Goal: Information Seeking & Learning: Learn about a topic

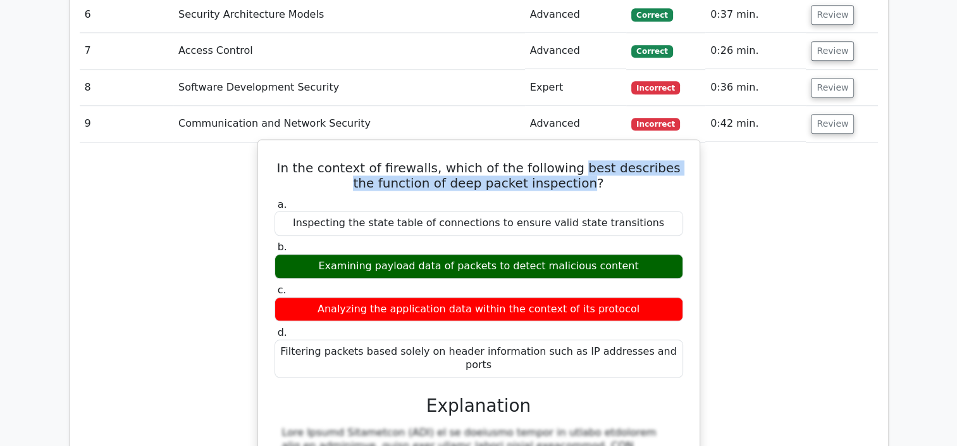
scroll to position [1329, 0]
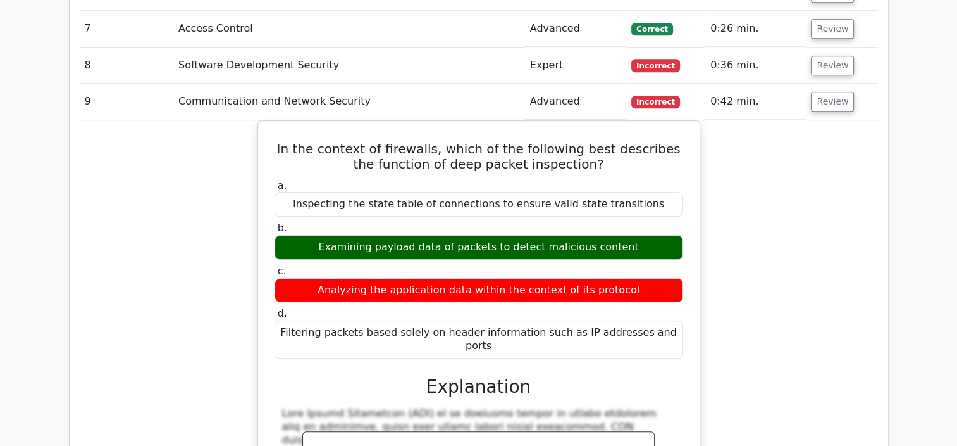
click at [875, 316] on div "Question Analysis Question # Topic Difficulty Result Time Spent Action 1 Legal,…" at bounding box center [479, 240] width 819 height 1061
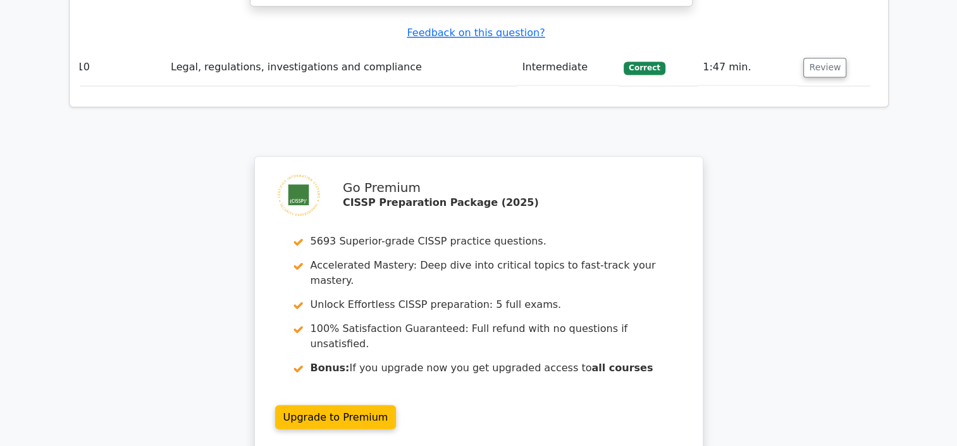
scroll to position [2136, 0]
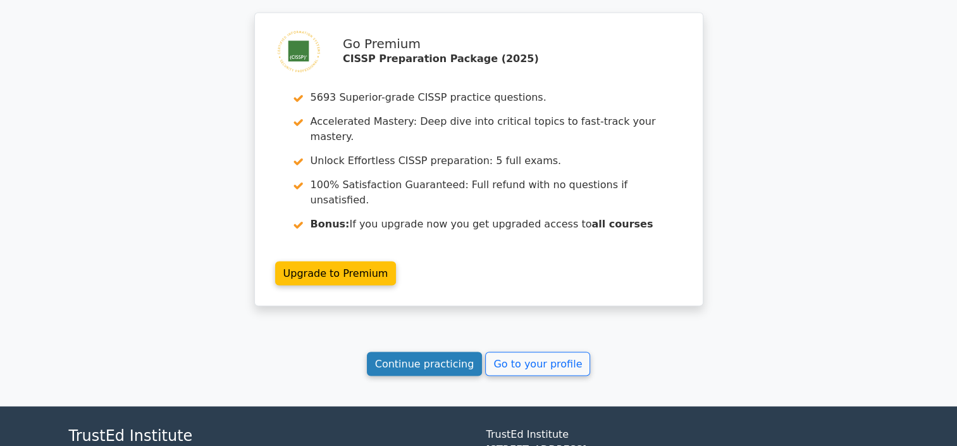
click at [424, 351] on link "Continue practicing" at bounding box center [425, 363] width 116 height 24
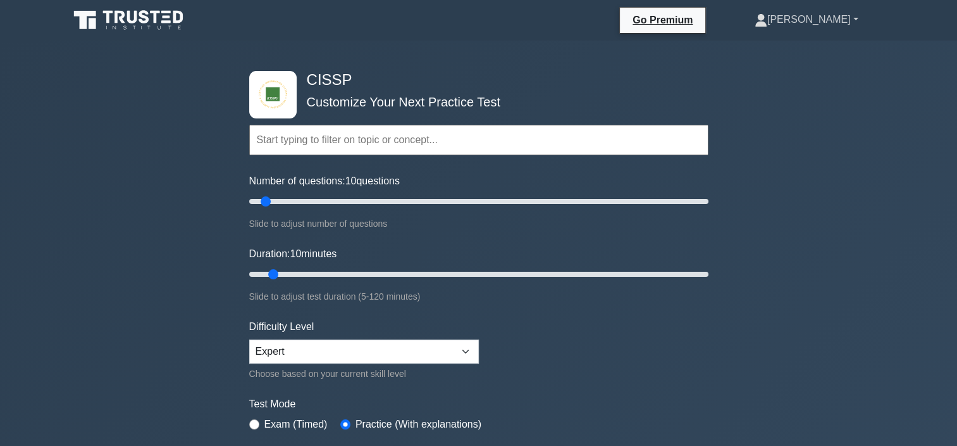
click at [857, 19] on link "[PERSON_NAME]" at bounding box center [807, 19] width 165 height 25
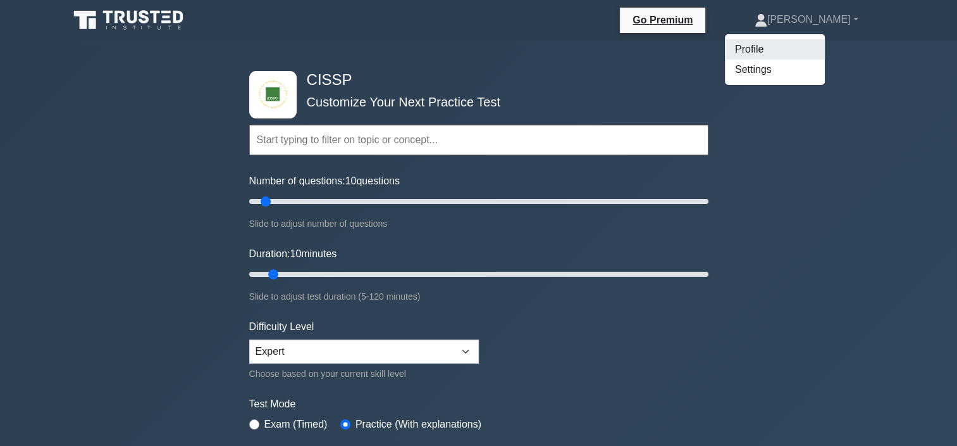
click at [806, 51] on link "Profile" at bounding box center [775, 49] width 100 height 20
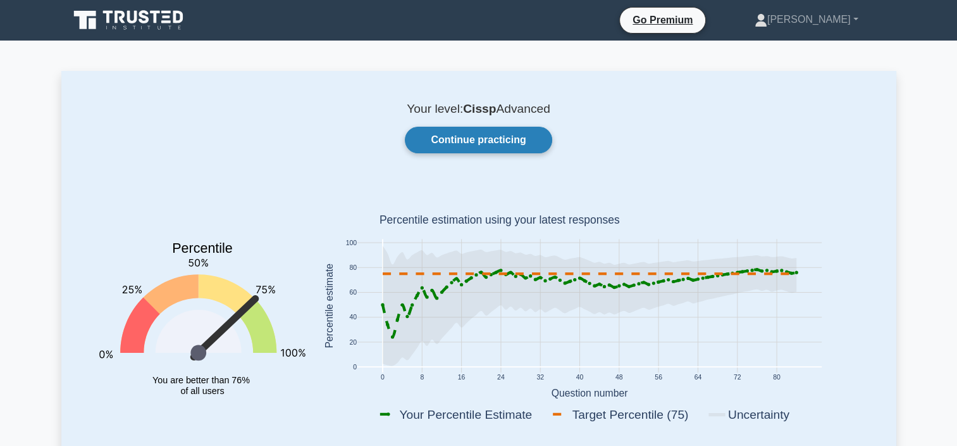
click at [466, 142] on link "Continue practicing" at bounding box center [478, 140] width 147 height 27
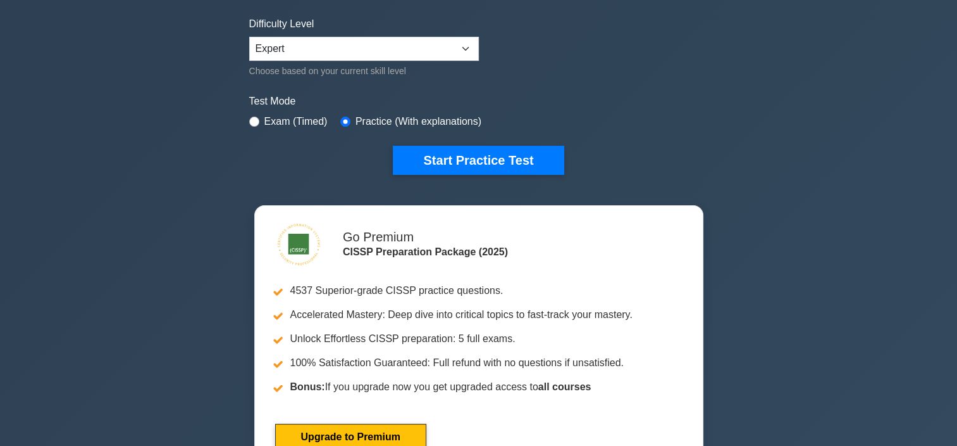
scroll to position [316, 0]
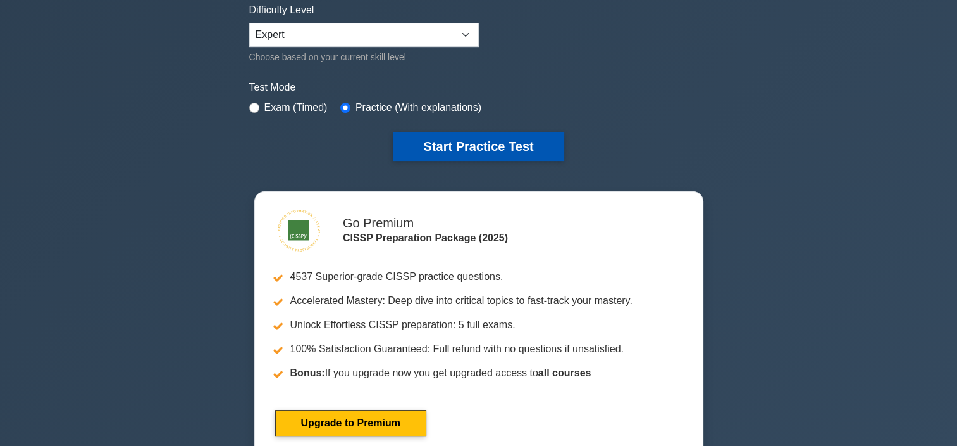
click at [504, 140] on button "Start Practice Test" at bounding box center [478, 146] width 171 height 29
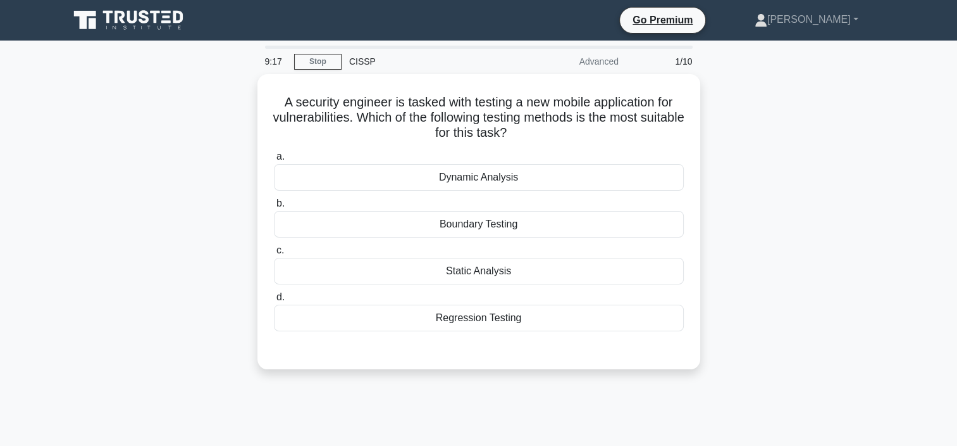
click at [911, 190] on main "9:17 Stop CISSP Advanced 1/10 A security engineer is tasked with testing a new …" at bounding box center [478, 362] width 957 height 643
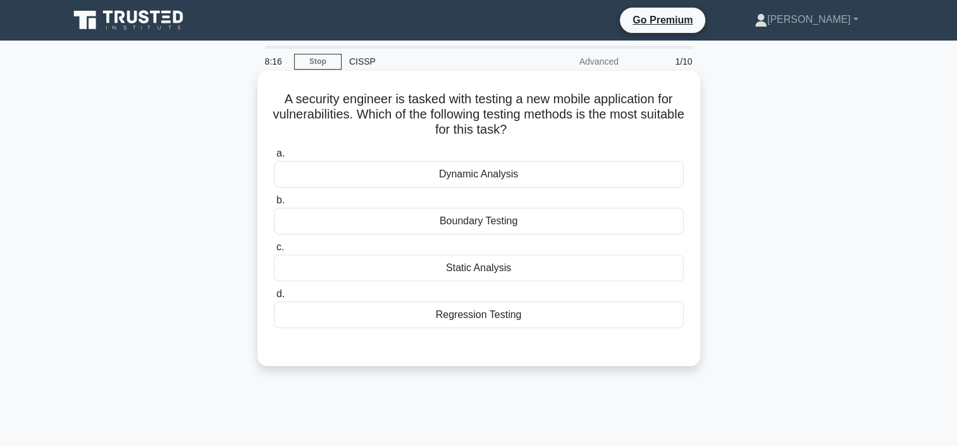
click at [480, 267] on div "Static Analysis" at bounding box center [479, 267] width 410 height 27
click at [274, 251] on input "c. Static Analysis" at bounding box center [274, 247] width 0 height 8
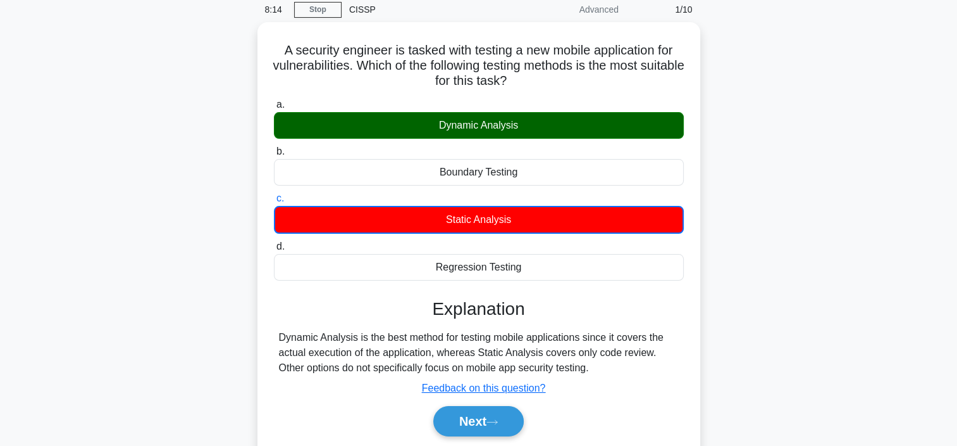
scroll to position [127, 0]
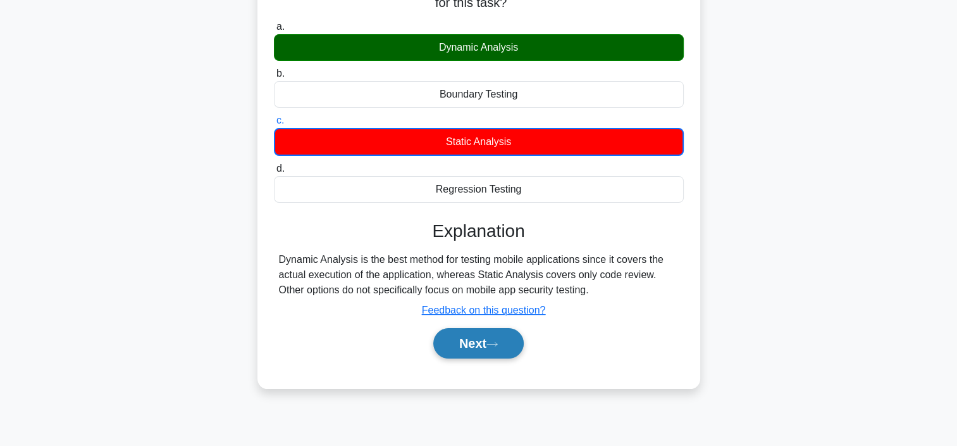
click at [463, 342] on button "Next" at bounding box center [478, 343] width 90 height 30
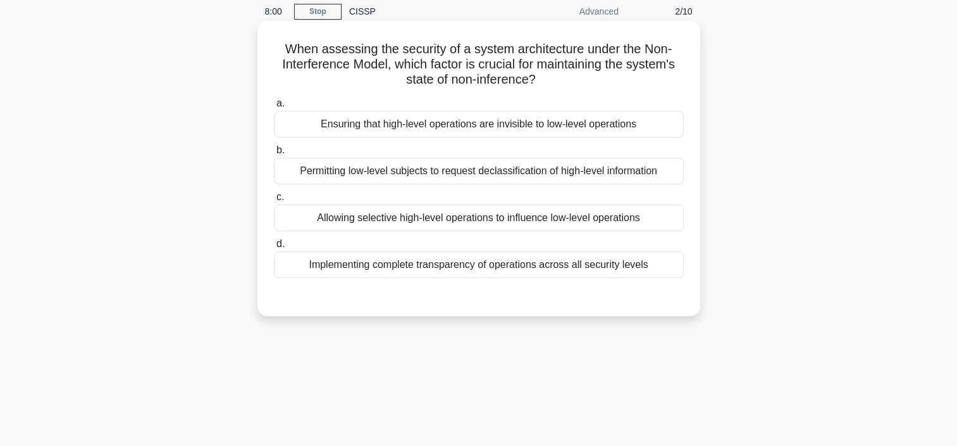
scroll to position [0, 0]
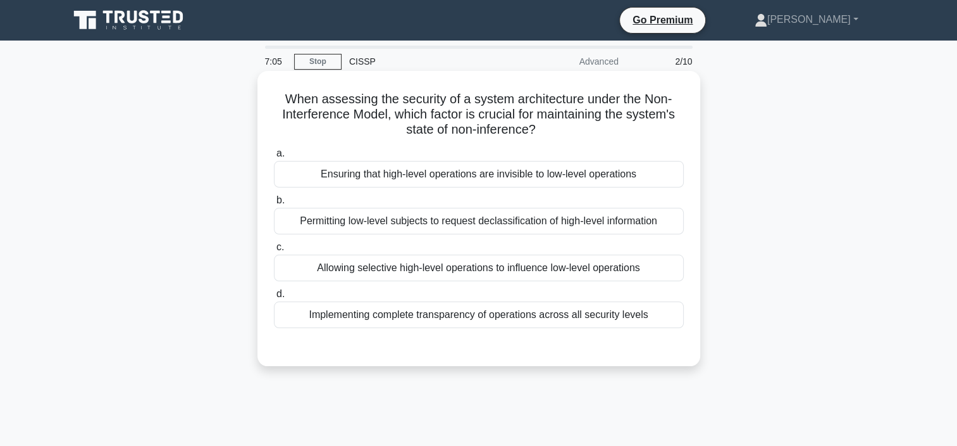
click at [537, 175] on div "Ensuring that high-level operations are invisible to low-level operations" at bounding box center [479, 174] width 410 height 27
click at [274, 158] on input "a. Ensuring that high-level operations are invisible to low-level operations" at bounding box center [274, 153] width 0 height 8
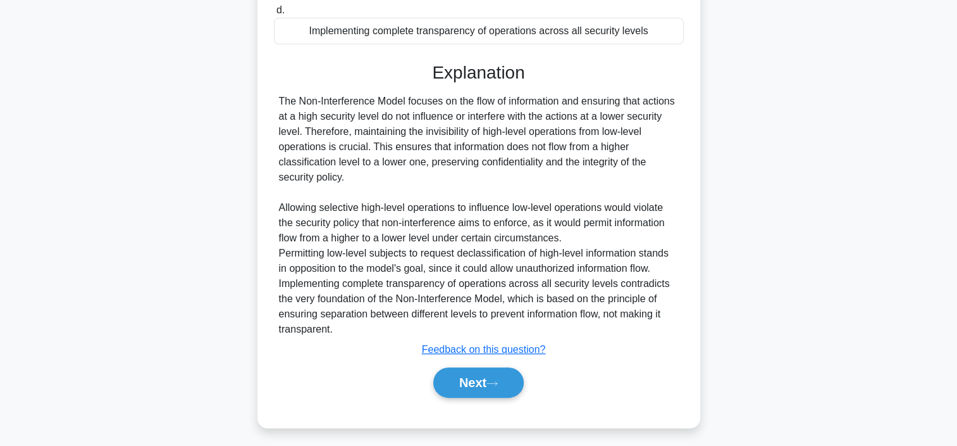
scroll to position [289, 0]
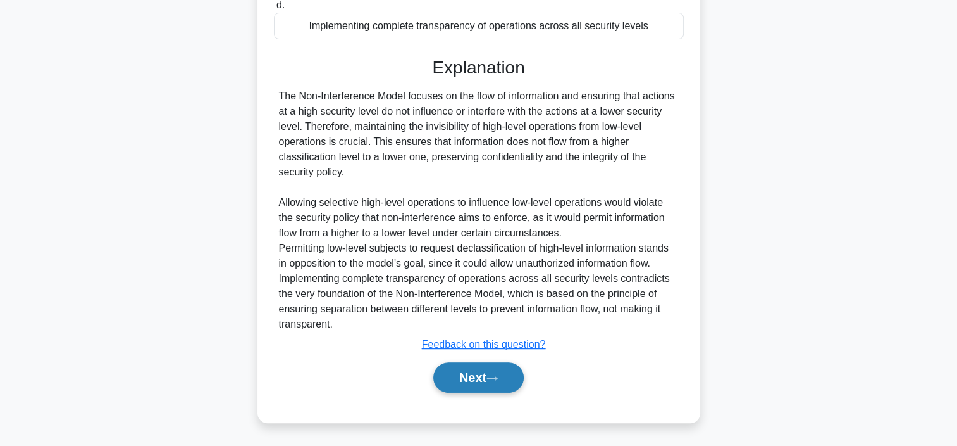
click at [486, 382] on button "Next" at bounding box center [478, 377] width 90 height 30
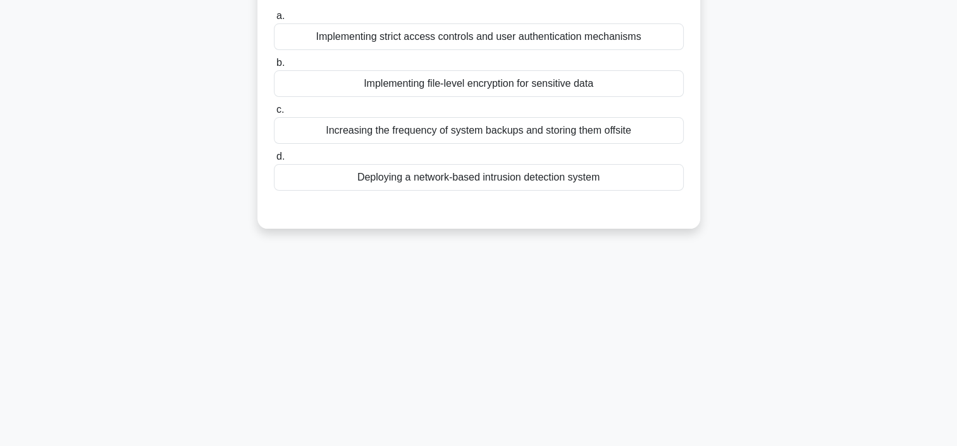
scroll to position [0, 0]
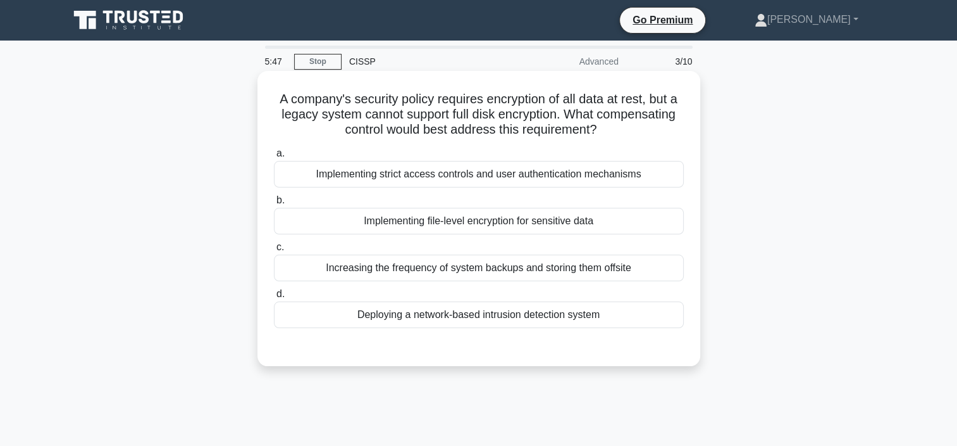
click at [566, 175] on div "Implementing strict access controls and user authentication mechanisms" at bounding box center [479, 174] width 410 height 27
click at [274, 158] on input "a. Implementing strict access controls and user authentication mechanisms" at bounding box center [274, 153] width 0 height 8
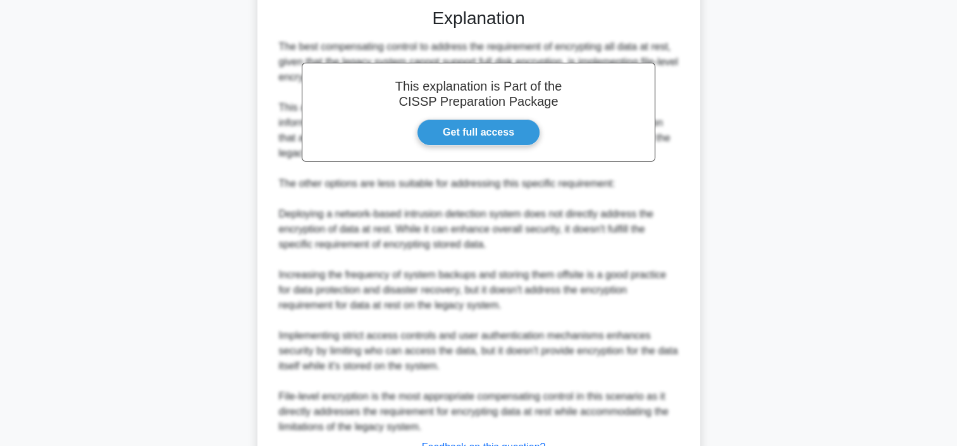
scroll to position [441, 0]
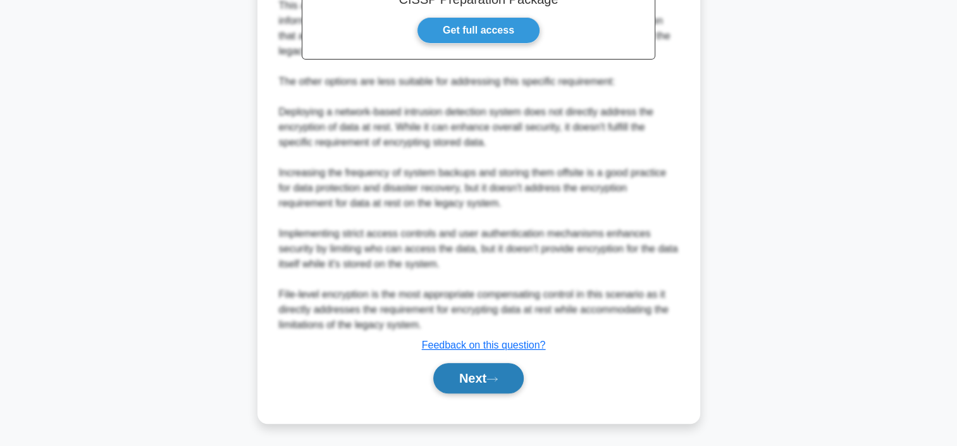
click at [483, 377] on button "Next" at bounding box center [478, 378] width 90 height 30
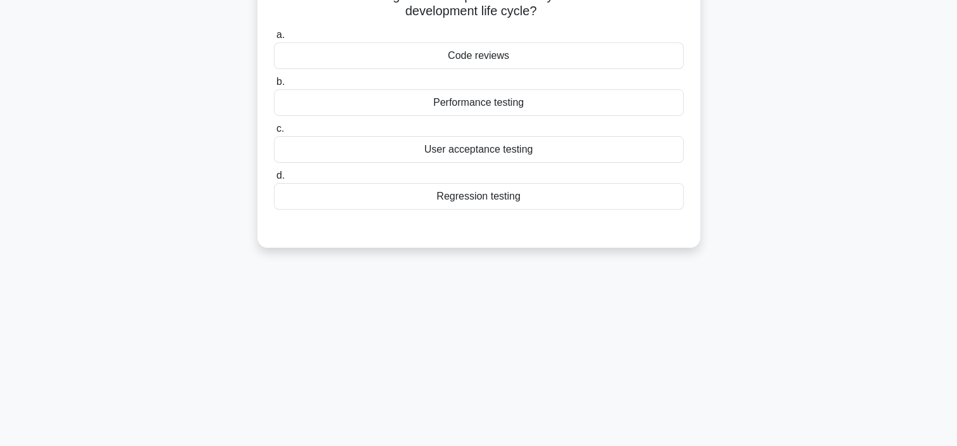
scroll to position [0, 0]
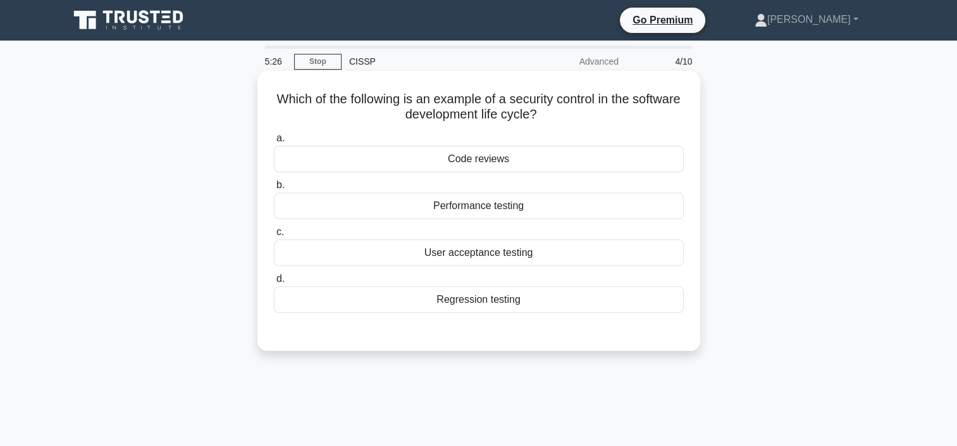
click at [506, 152] on div "Code reviews" at bounding box center [479, 159] width 410 height 27
click at [274, 142] on input "a. Code reviews" at bounding box center [274, 138] width 0 height 8
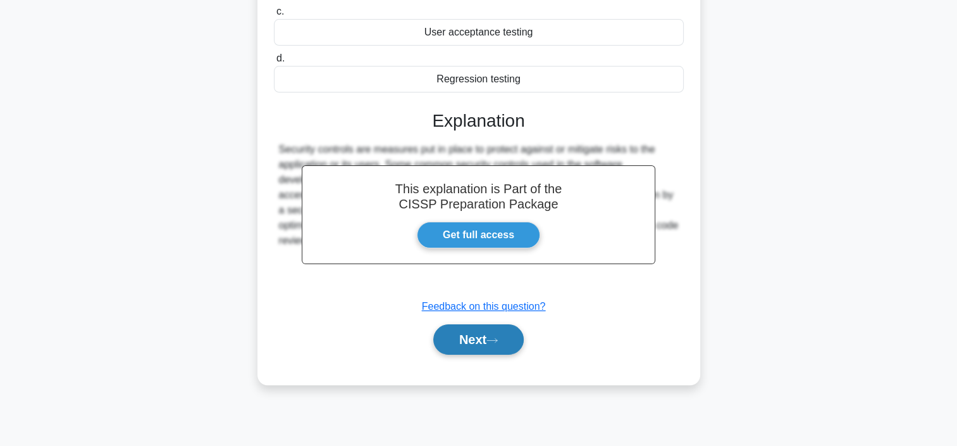
scroll to position [238, 0]
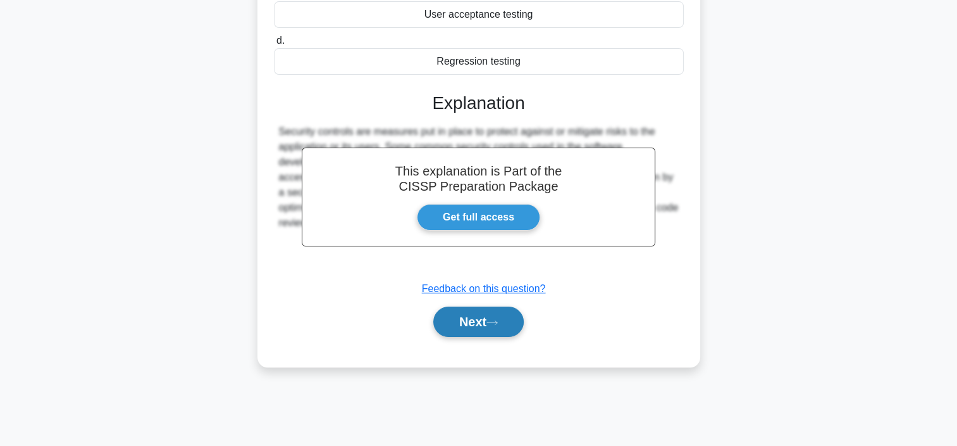
click at [475, 320] on button "Next" at bounding box center [478, 321] width 90 height 30
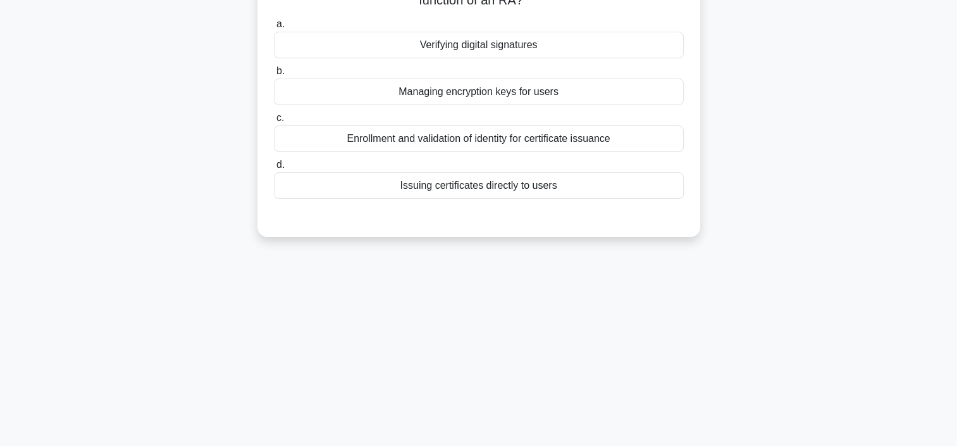
scroll to position [0, 0]
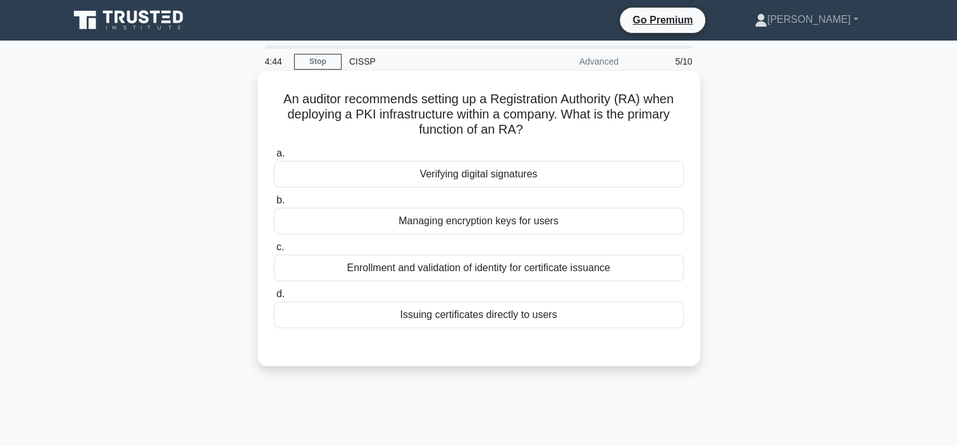
click at [487, 225] on div "Managing encryption keys for users" at bounding box center [479, 221] width 410 height 27
click at [274, 204] on input "b. Managing encryption keys for users" at bounding box center [274, 200] width 0 height 8
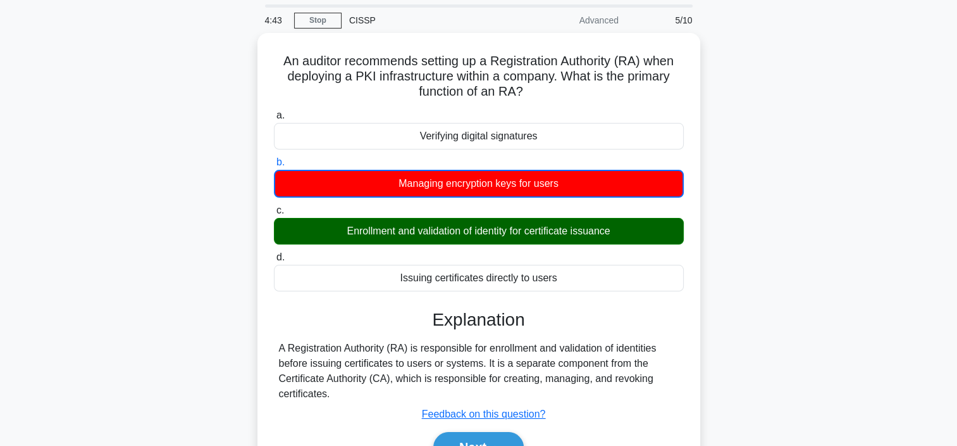
scroll to position [63, 0]
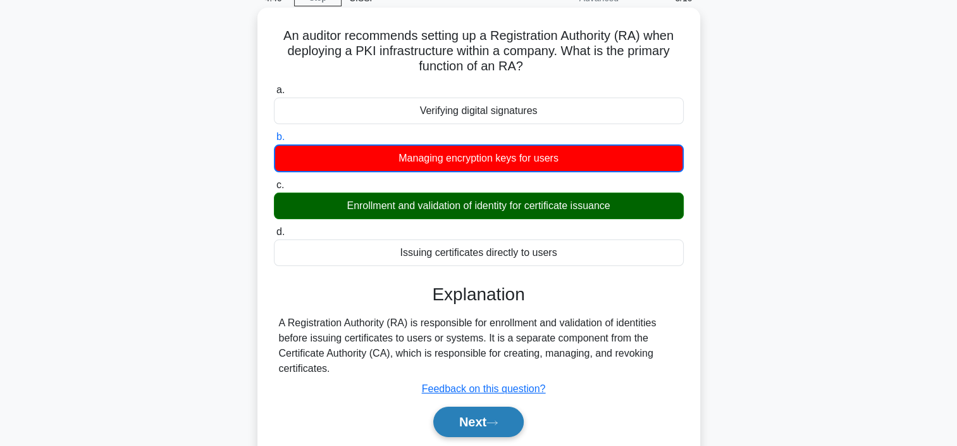
click at [483, 417] on button "Next" at bounding box center [478, 421] width 90 height 30
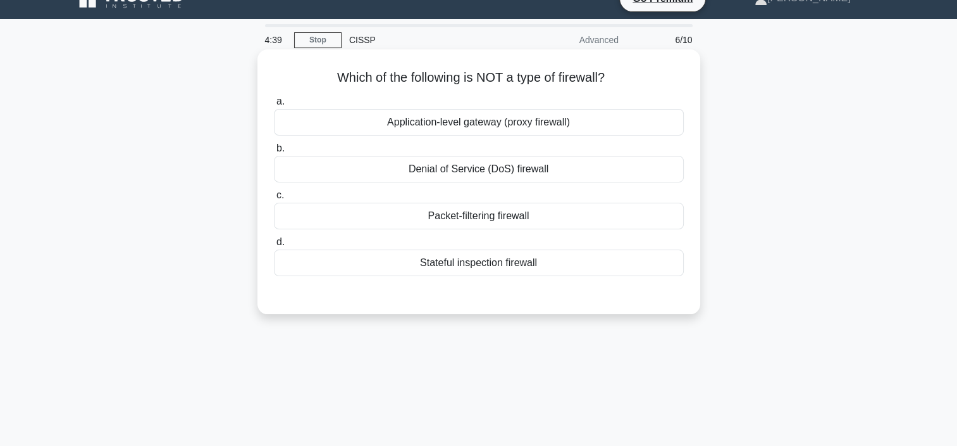
scroll to position [0, 0]
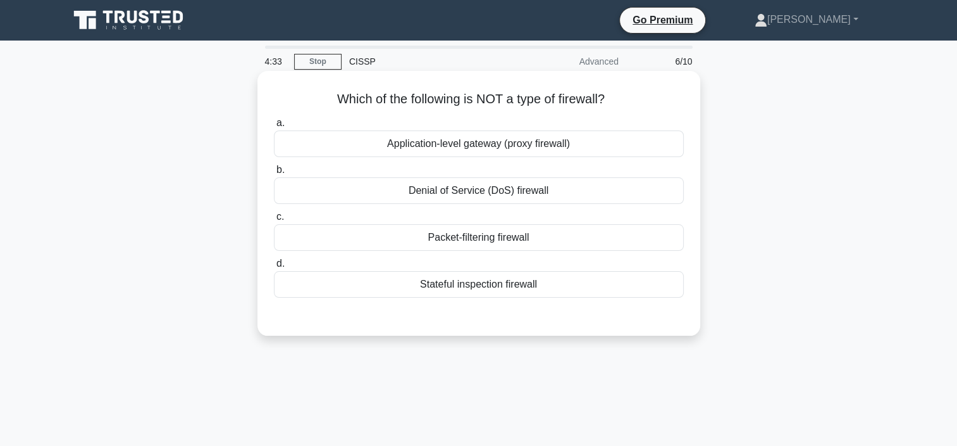
click at [467, 189] on div "Denial of Service (DoS) firewall" at bounding box center [479, 190] width 410 height 27
click at [274, 174] on input "b. Denial of Service (DoS) firewall" at bounding box center [274, 170] width 0 height 8
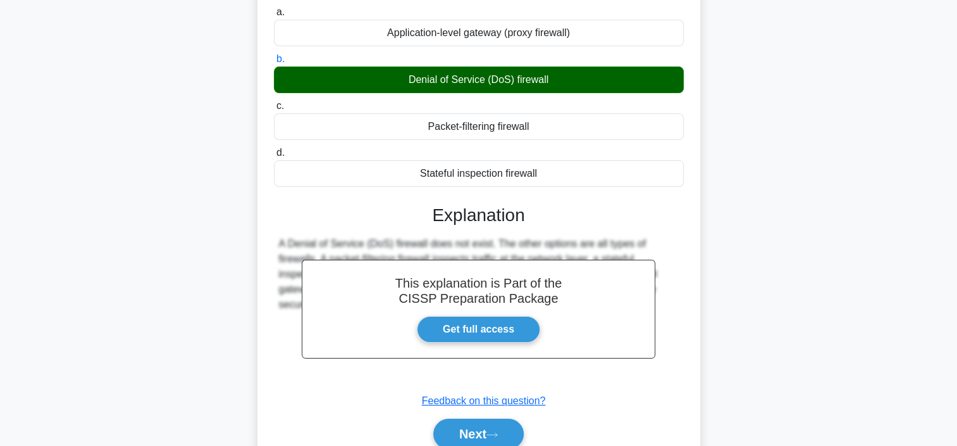
scroll to position [238, 0]
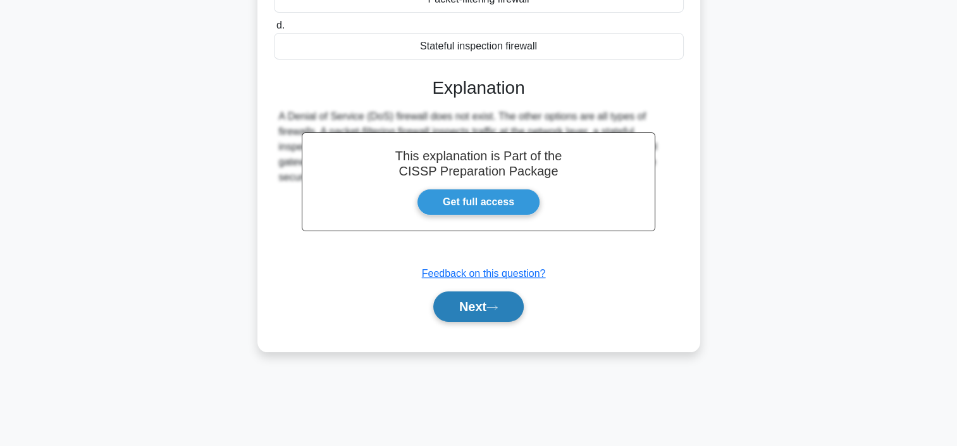
drag, startPoint x: 478, startPoint y: 319, endPoint x: 483, endPoint y: 315, distance: 7.2
click at [478, 317] on button "Next" at bounding box center [478, 306] width 90 height 30
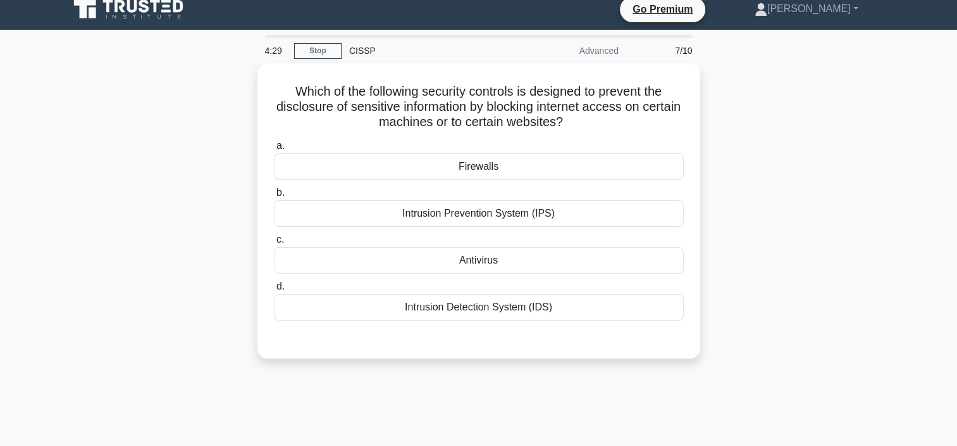
scroll to position [0, 0]
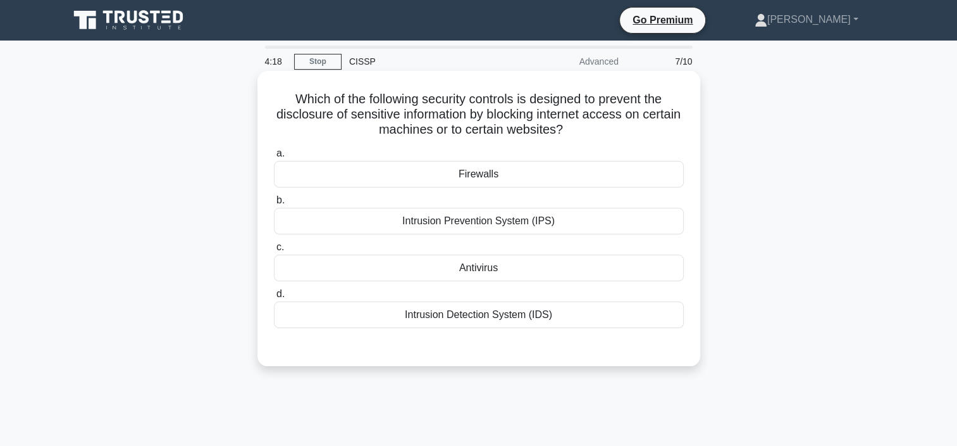
click at [497, 170] on div "Firewalls" at bounding box center [479, 174] width 410 height 27
click at [274, 158] on input "a. Firewalls" at bounding box center [274, 153] width 0 height 8
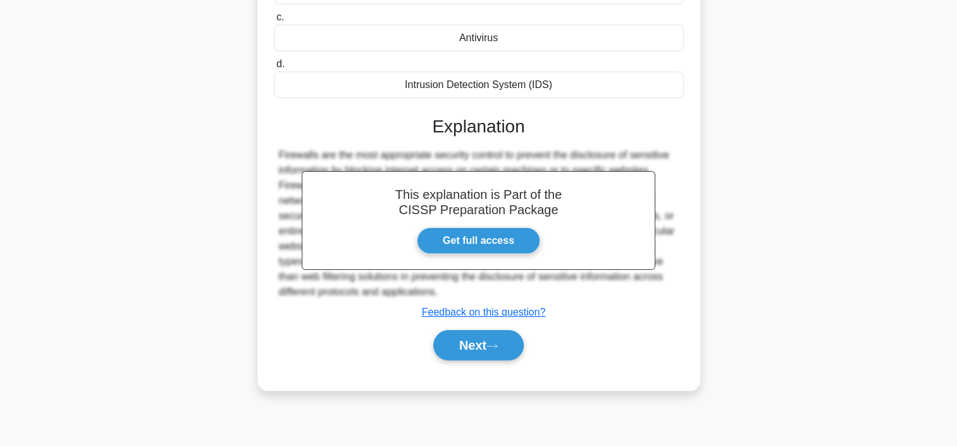
scroll to position [238, 0]
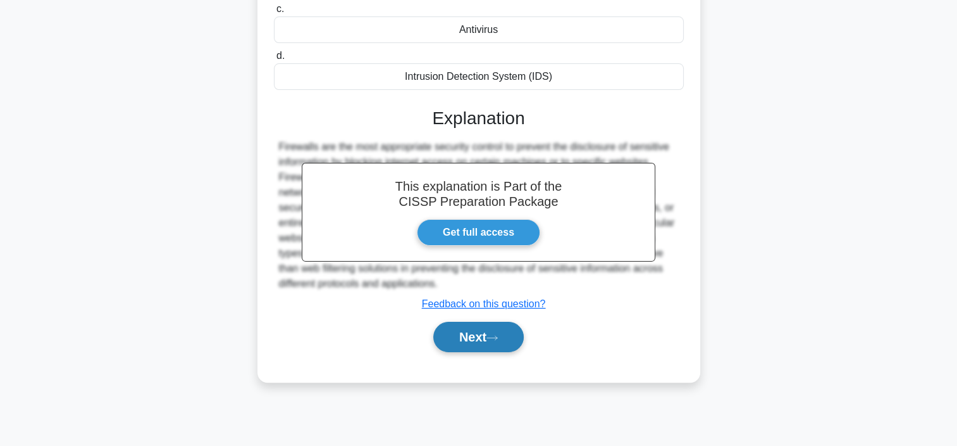
click at [514, 332] on button "Next" at bounding box center [478, 336] width 90 height 30
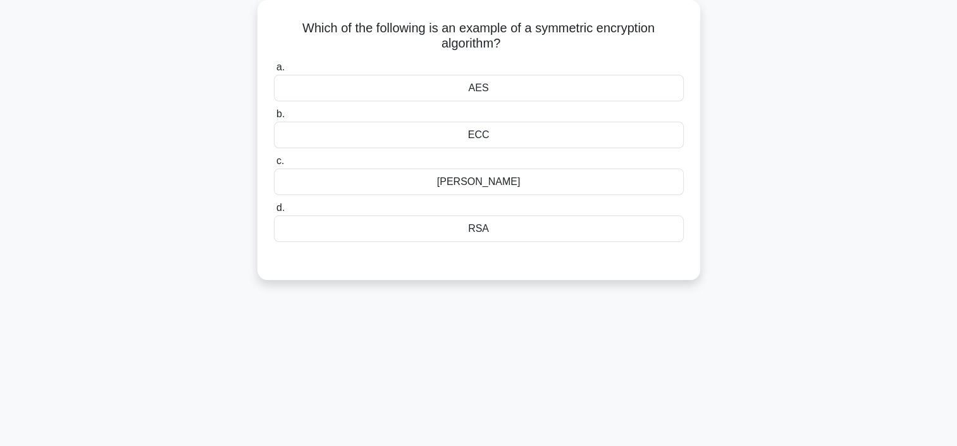
scroll to position [0, 0]
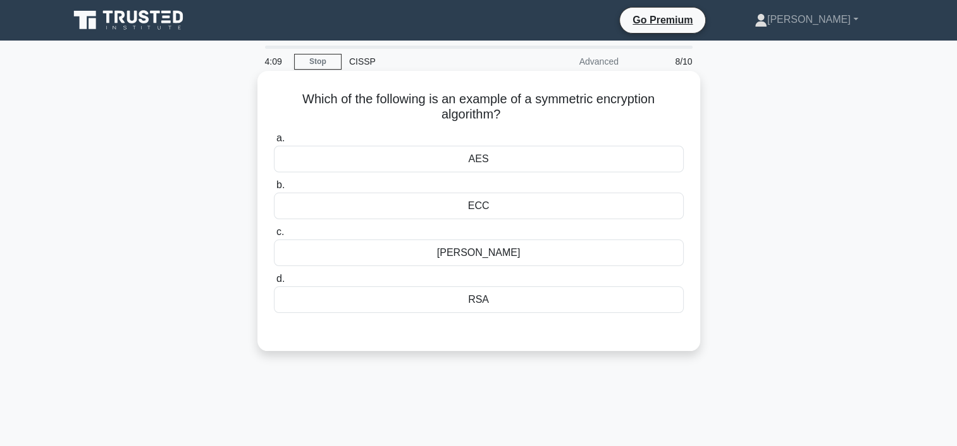
click at [484, 165] on div "AES" at bounding box center [479, 159] width 410 height 27
click at [274, 142] on input "a. AES" at bounding box center [274, 138] width 0 height 8
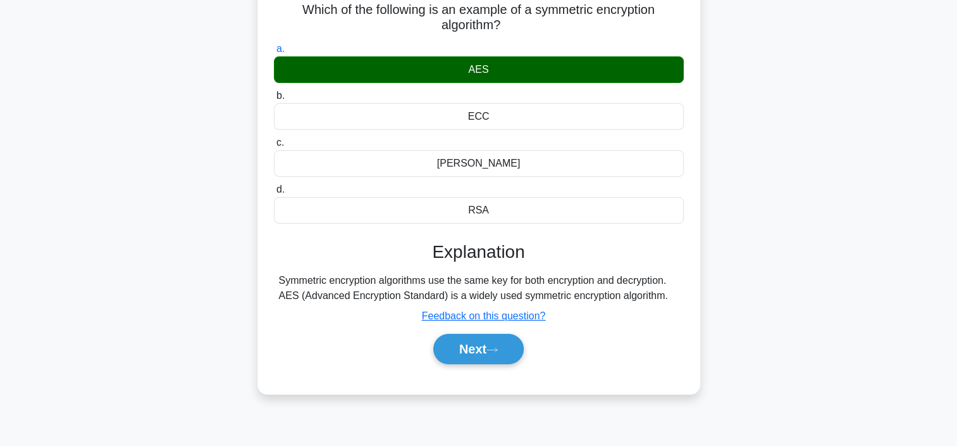
scroll to position [238, 0]
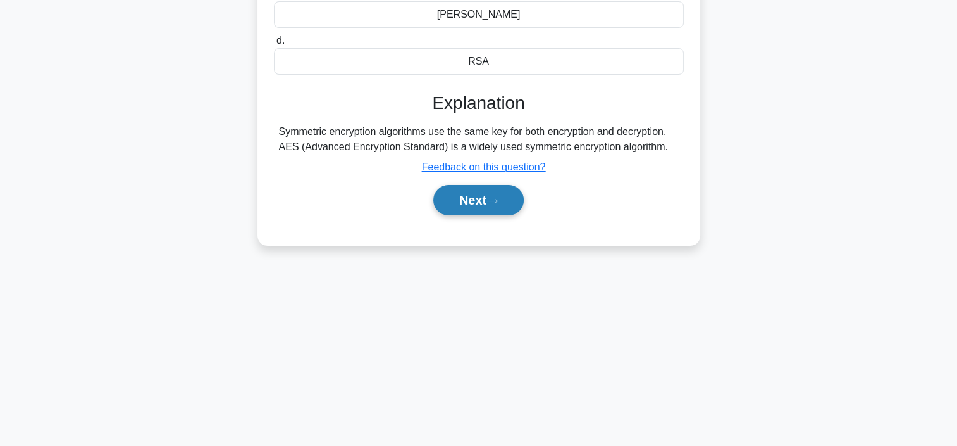
click at [483, 206] on button "Next" at bounding box center [478, 200] width 90 height 30
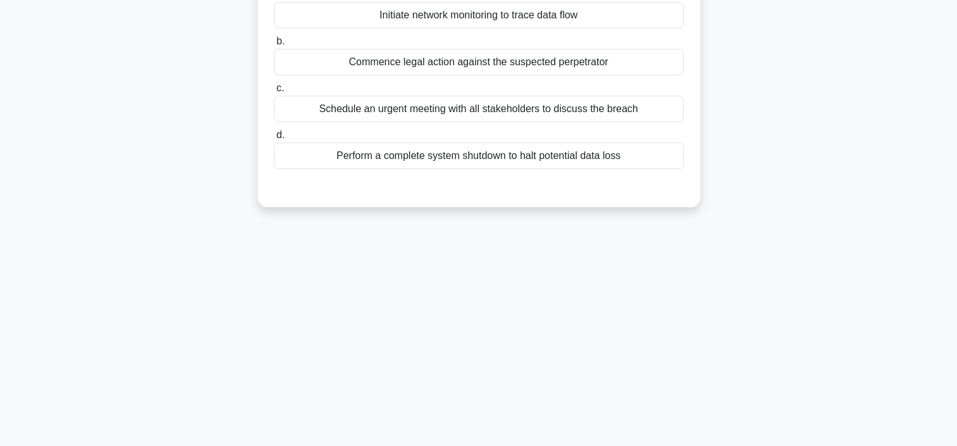
scroll to position [0, 0]
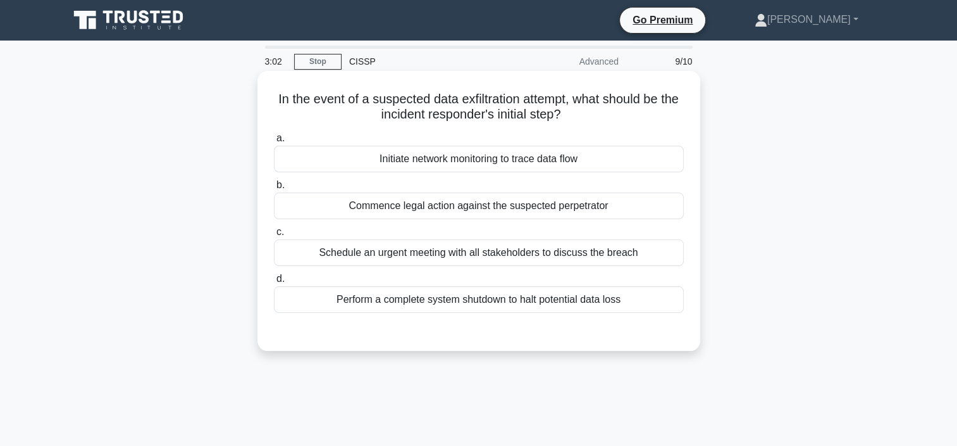
click at [541, 299] on div "Perform a complete system shutdown to halt potential data loss" at bounding box center [479, 299] width 410 height 27
click at [274, 283] on input "d. Perform a complete system shutdown to halt potential data loss" at bounding box center [274, 279] width 0 height 8
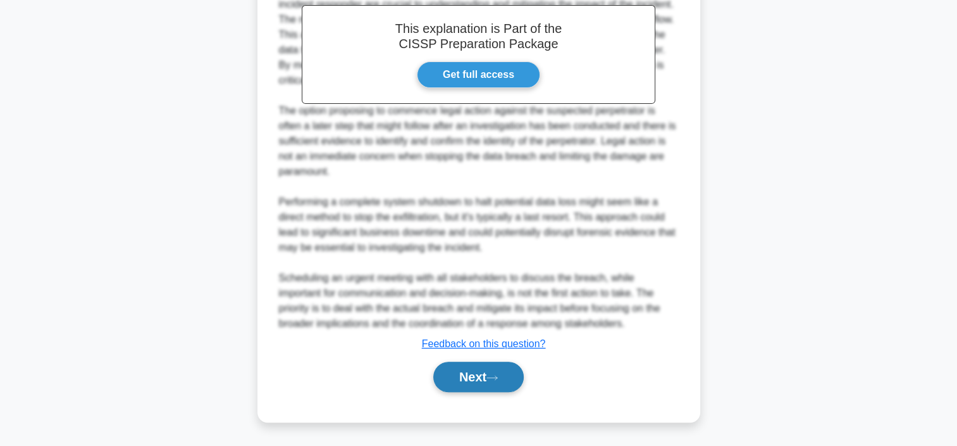
click at [473, 382] on button "Next" at bounding box center [478, 376] width 90 height 30
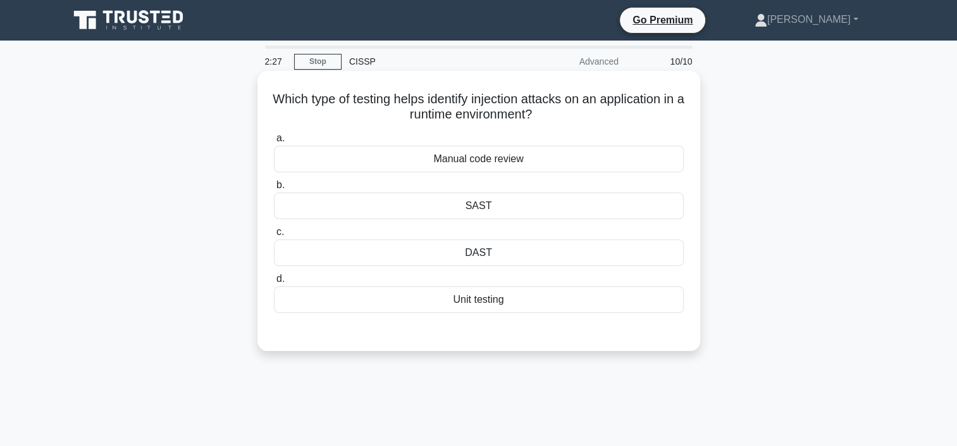
click at [489, 251] on div "DAST" at bounding box center [479, 252] width 410 height 27
click at [274, 236] on input "c. DAST" at bounding box center [274, 232] width 0 height 8
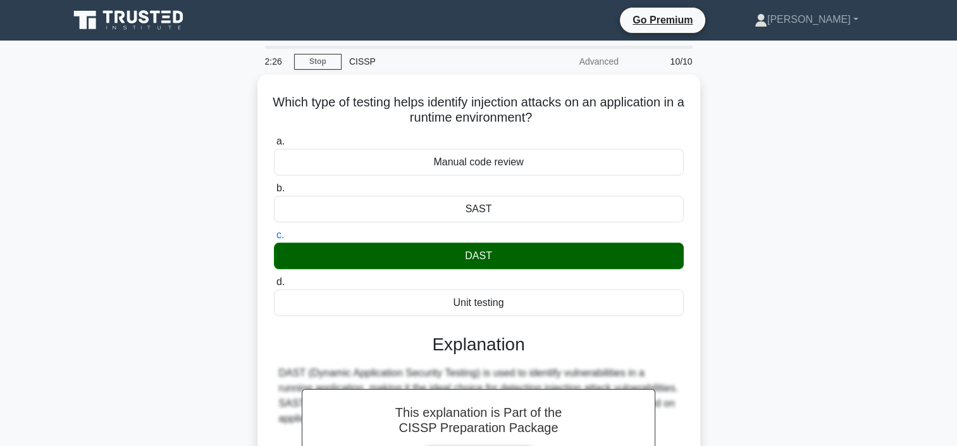
scroll to position [238, 0]
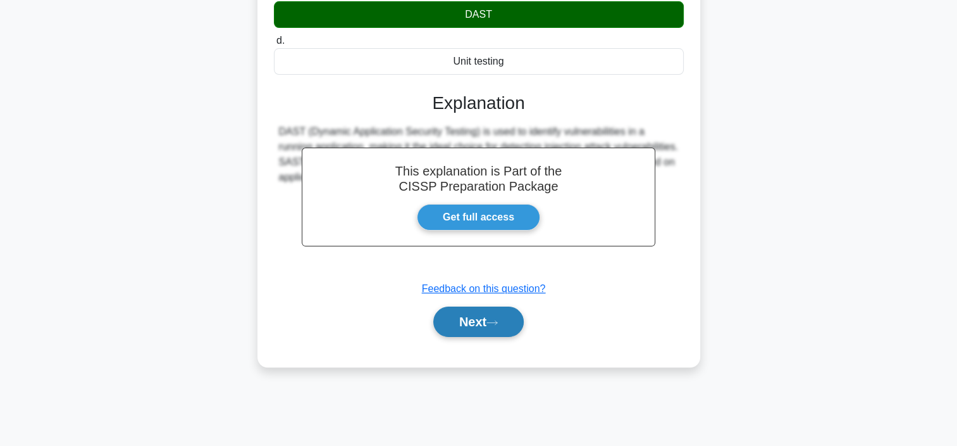
click at [452, 327] on button "Next" at bounding box center [478, 321] width 90 height 30
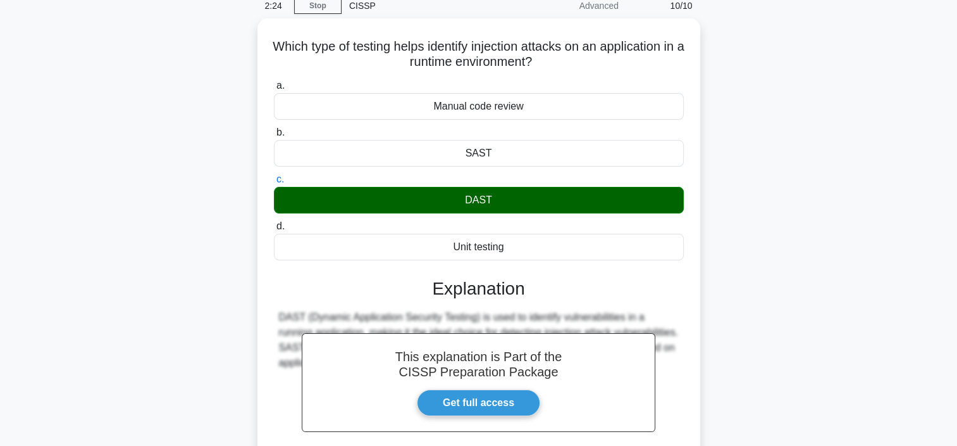
scroll to position [0, 0]
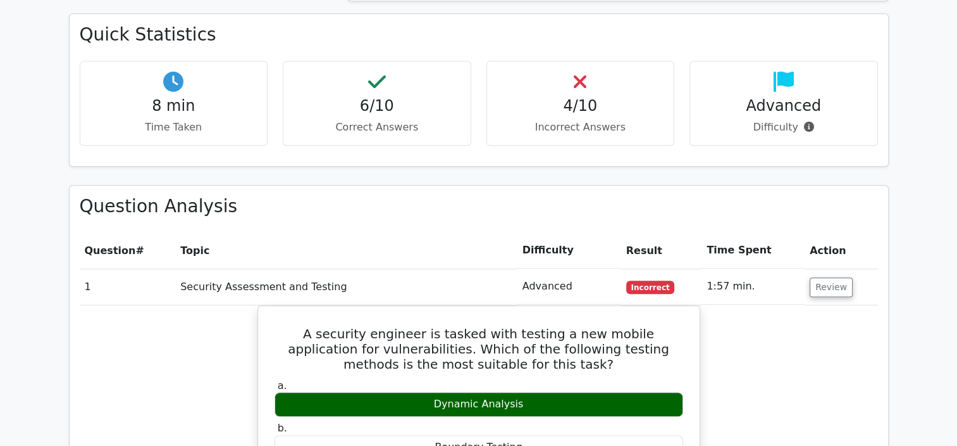
scroll to position [823, 0]
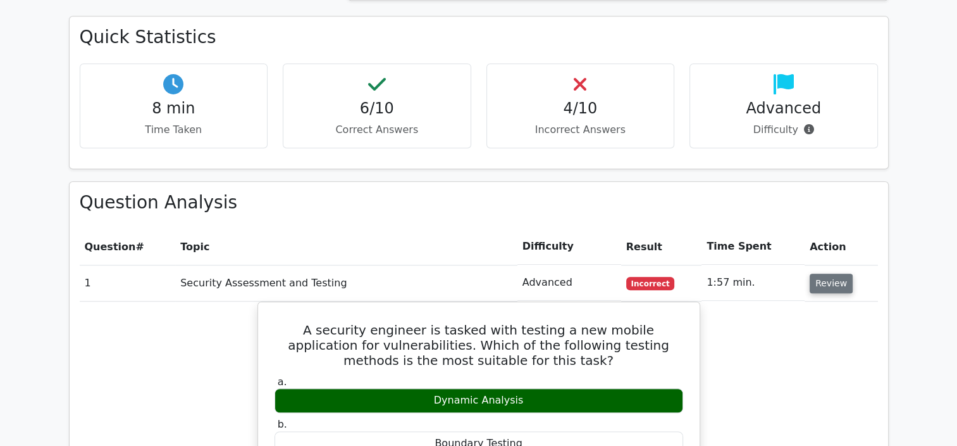
click at [820, 273] on button "Review" at bounding box center [831, 283] width 43 height 20
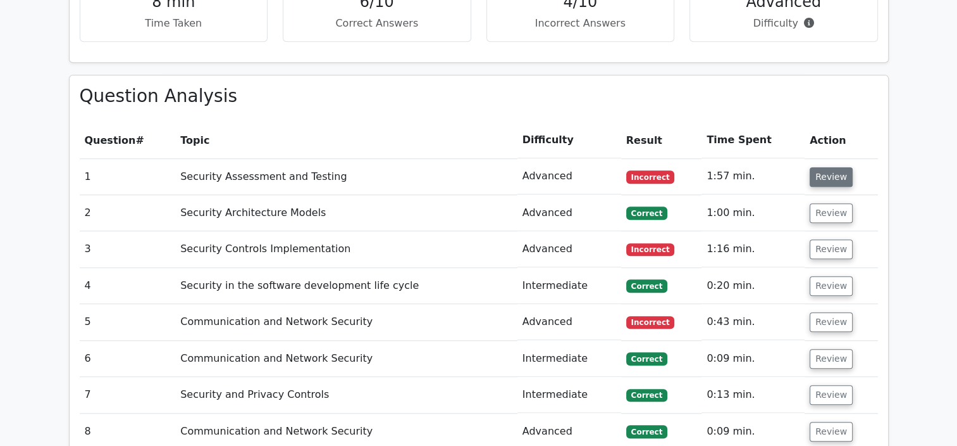
scroll to position [949, 0]
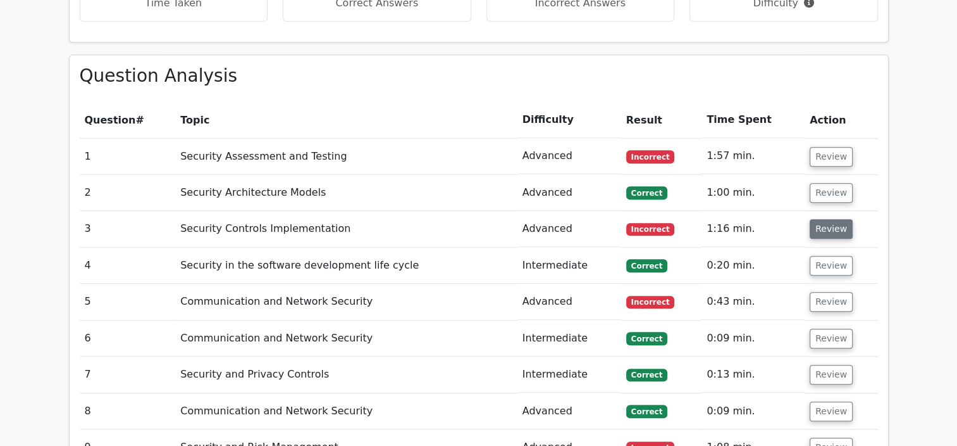
click at [832, 219] on button "Review" at bounding box center [831, 229] width 43 height 20
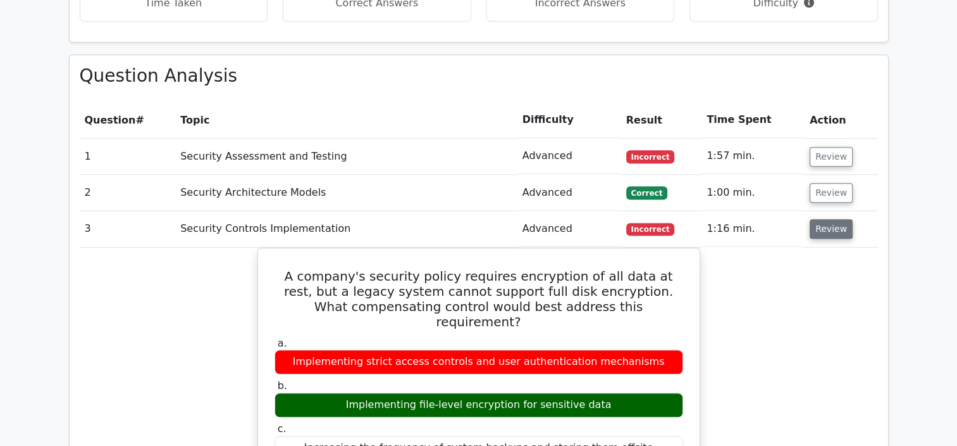
click at [822, 219] on button "Review" at bounding box center [831, 229] width 43 height 20
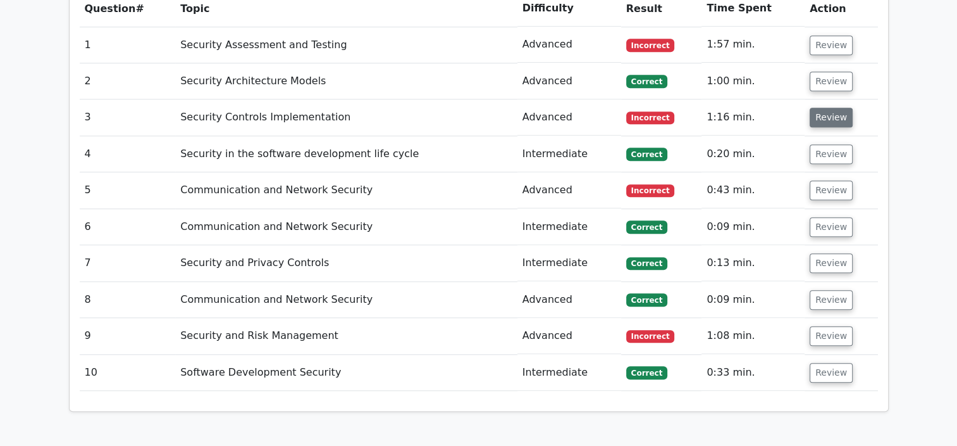
scroll to position [1076, 0]
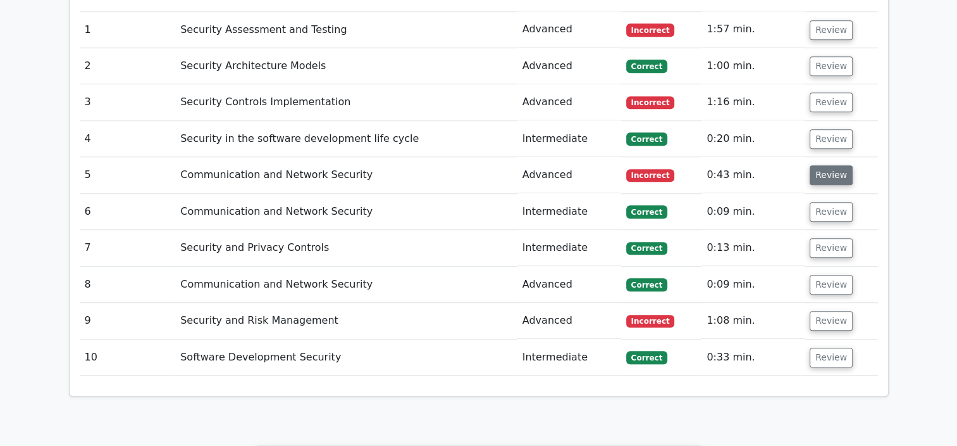
click at [832, 165] on button "Review" at bounding box center [831, 175] width 43 height 20
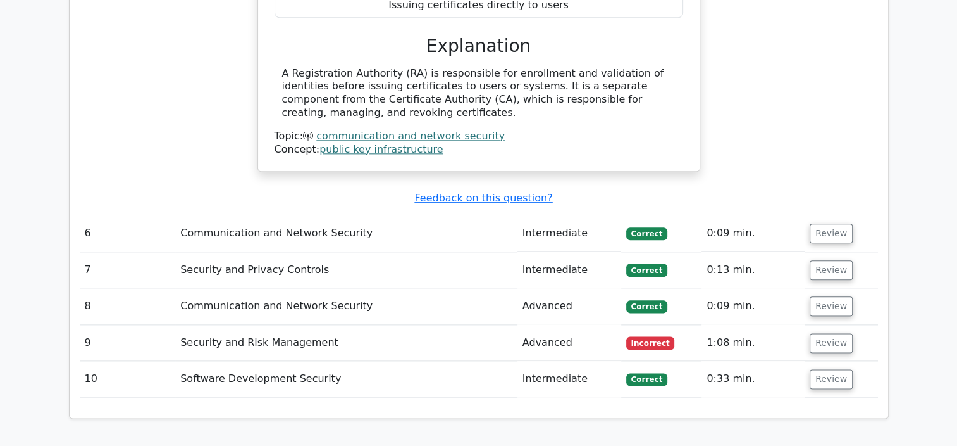
scroll to position [1582, 0]
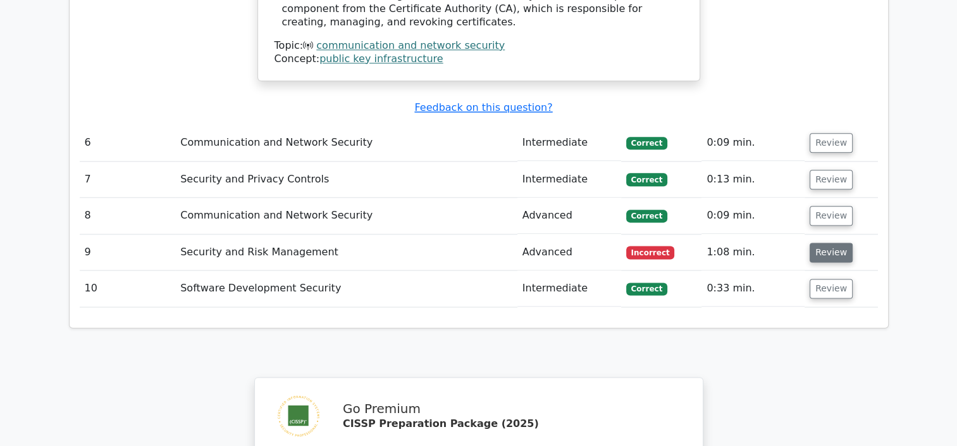
click at [813, 242] on button "Review" at bounding box center [831, 252] width 43 height 20
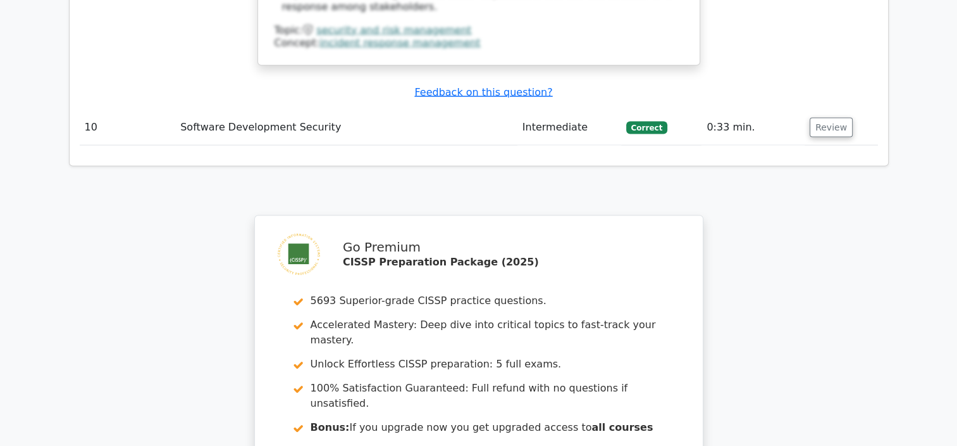
scroll to position [2684, 0]
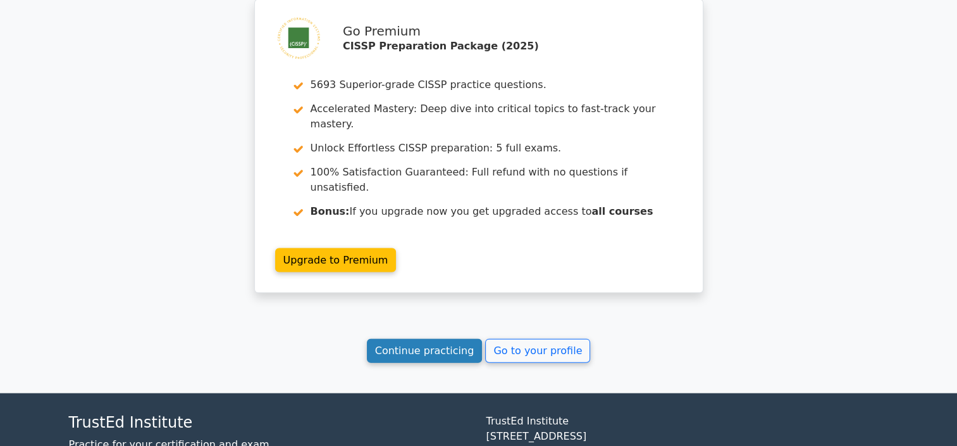
click at [397, 339] on link "Continue practicing" at bounding box center [425, 351] width 116 height 24
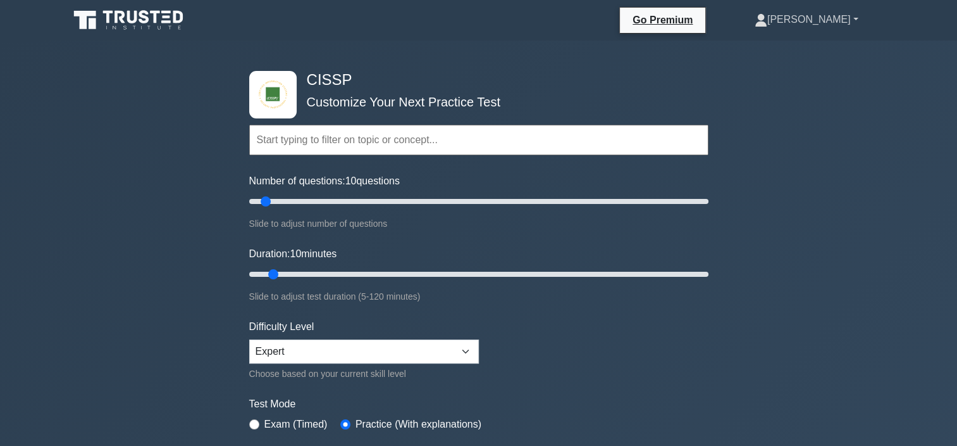
click at [857, 18] on link "[PERSON_NAME]" at bounding box center [807, 19] width 165 height 25
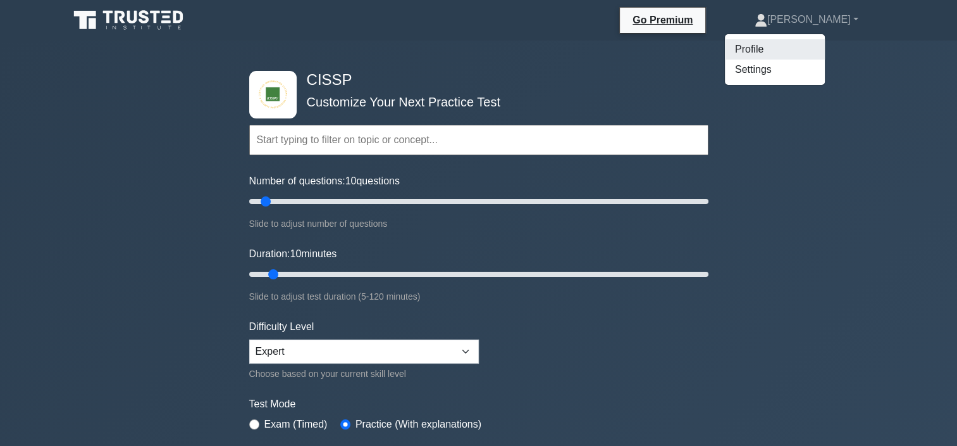
click at [825, 51] on link "Profile" at bounding box center [775, 49] width 100 height 20
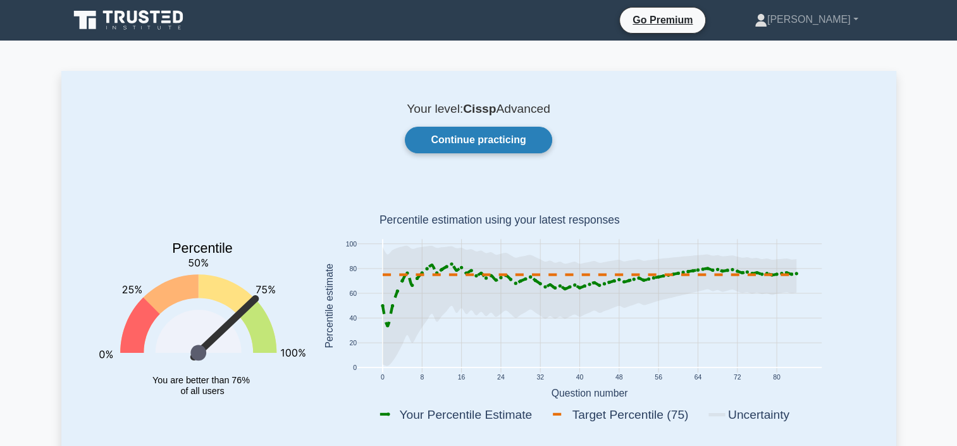
click at [453, 142] on link "Continue practicing" at bounding box center [478, 140] width 147 height 27
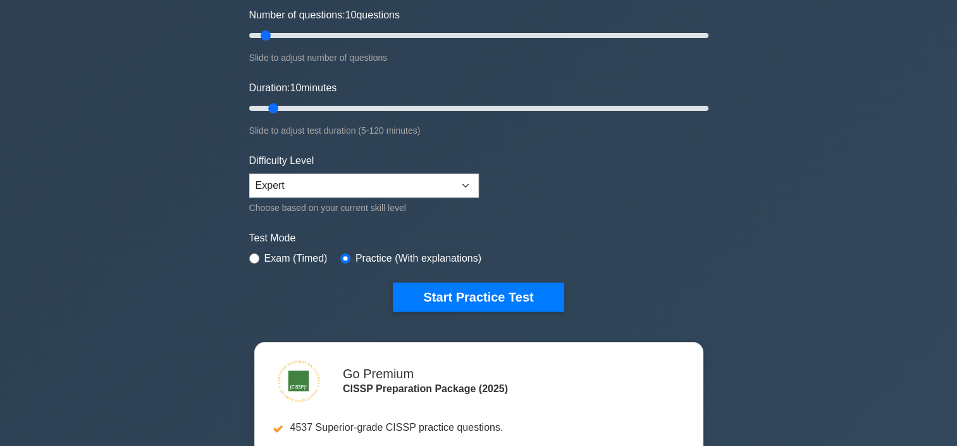
scroll to position [190, 0]
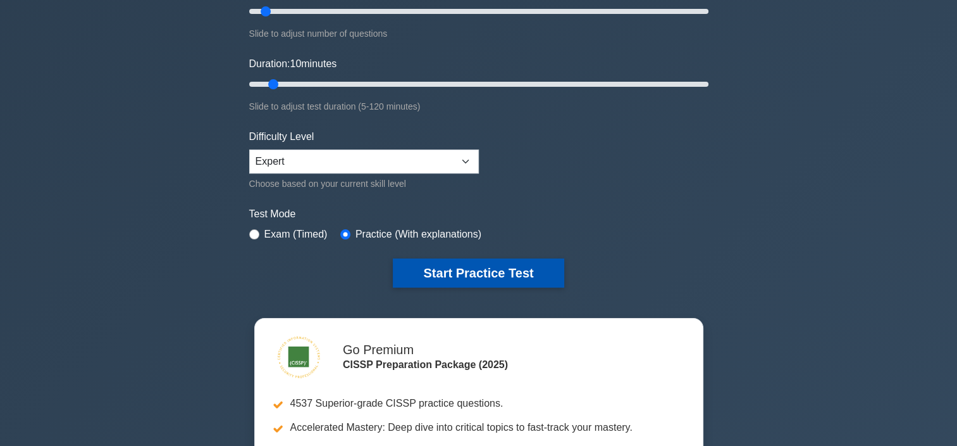
click at [481, 277] on button "Start Practice Test" at bounding box center [478, 272] width 171 height 29
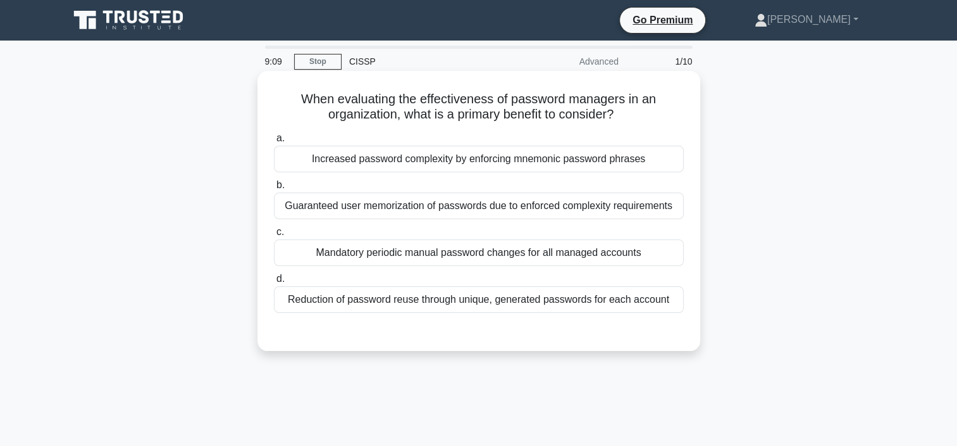
click at [548, 162] on div "Increased password complexity by enforcing mnemonic password phrases" at bounding box center [479, 159] width 410 height 27
click at [274, 142] on input "a. Increased password complexity by enforcing mnemonic password phrases" at bounding box center [274, 138] width 0 height 8
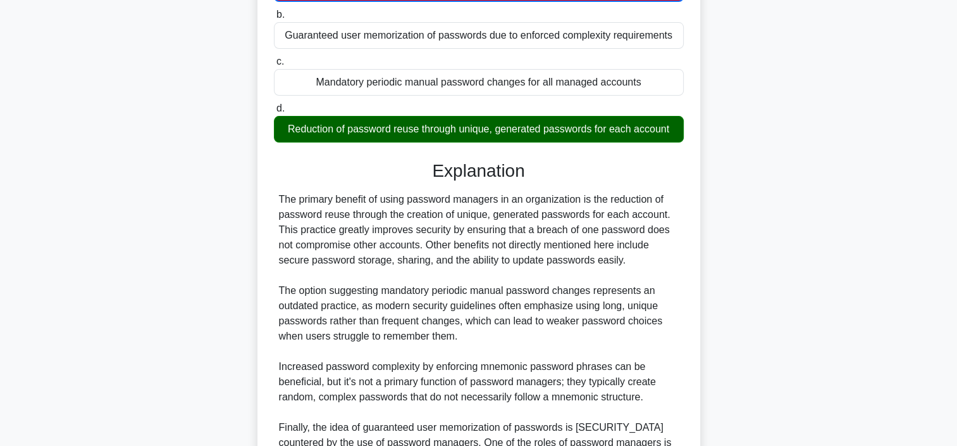
scroll to position [256, 0]
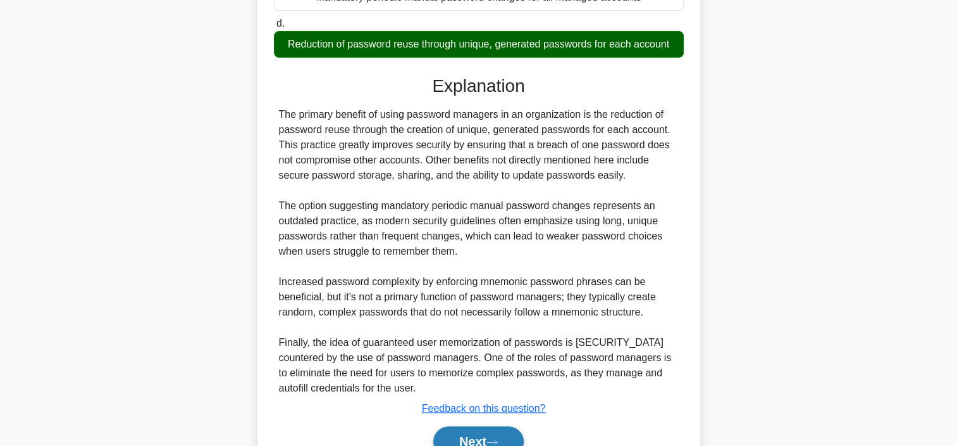
click at [476, 439] on button "Next" at bounding box center [478, 441] width 90 height 30
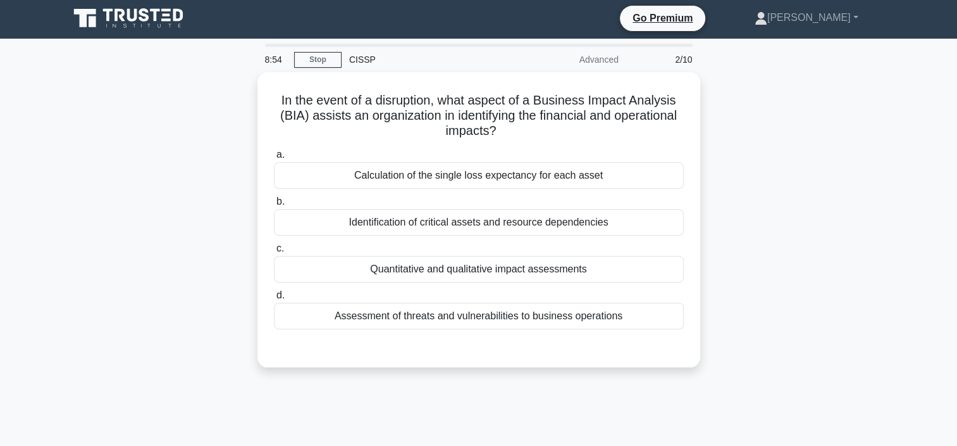
scroll to position [0, 0]
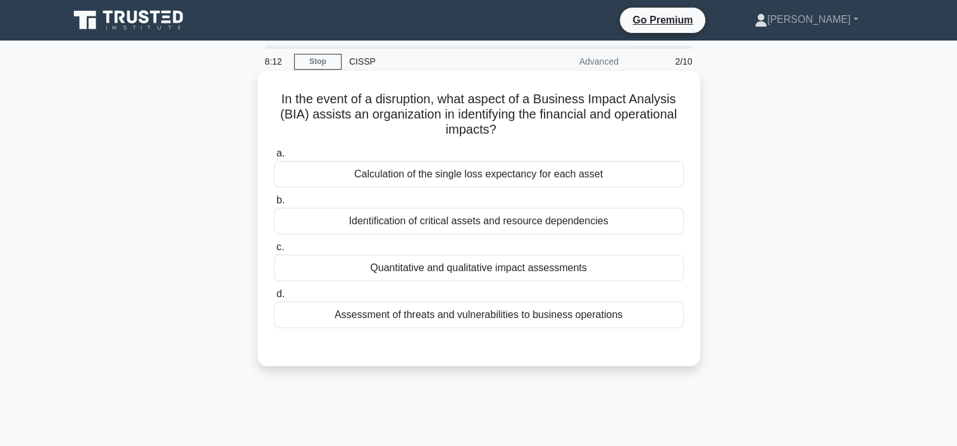
click at [482, 224] on div "Identification of critical assets and resource dependencies" at bounding box center [479, 221] width 410 height 27
click at [274, 204] on input "b. Identification of critical assets and resource dependencies" at bounding box center [274, 200] width 0 height 8
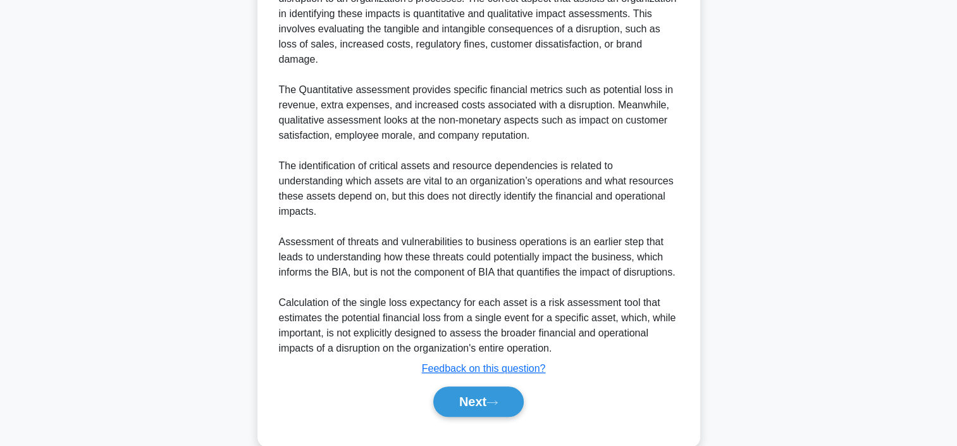
scroll to position [411, 0]
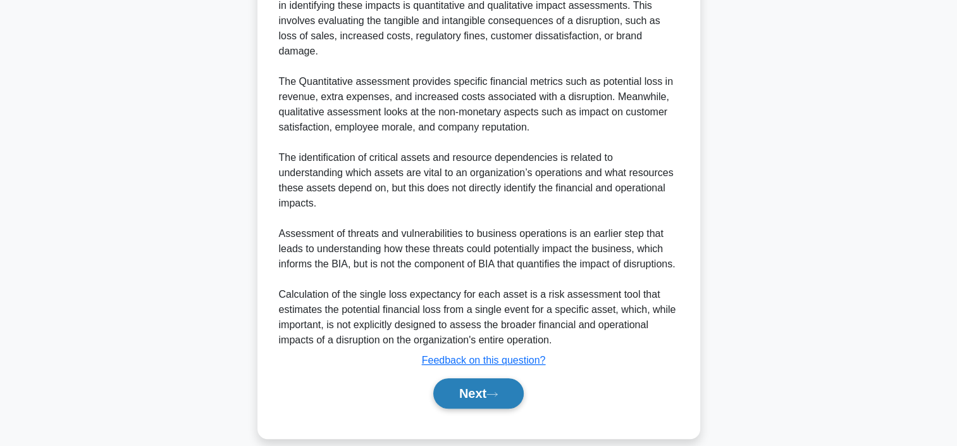
click at [496, 390] on icon at bounding box center [492, 393] width 11 height 7
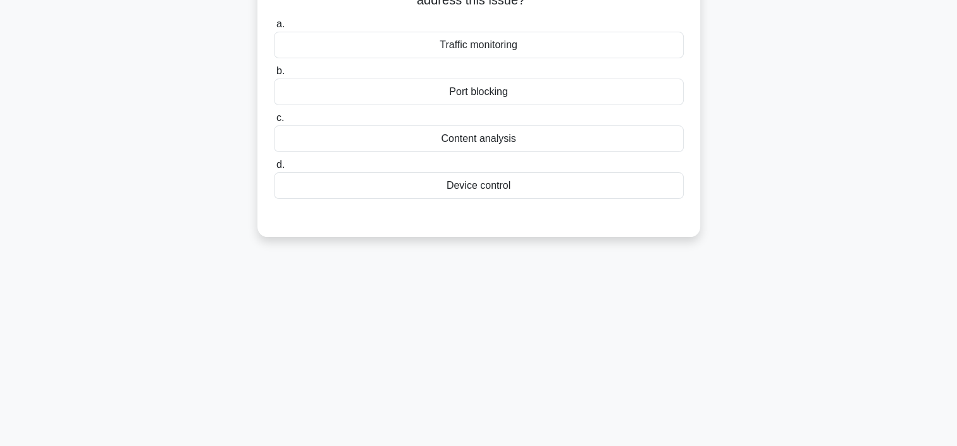
scroll to position [0, 0]
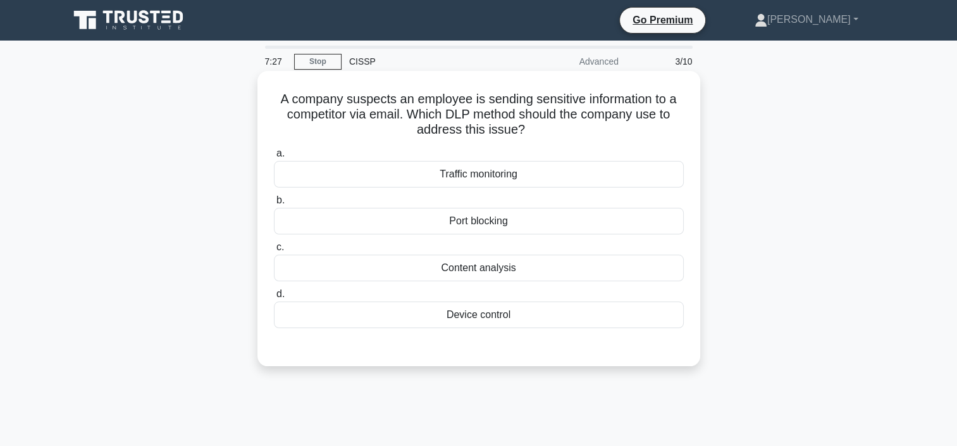
click at [510, 273] on div "Content analysis" at bounding box center [479, 267] width 410 height 27
click at [274, 251] on input "c. Content analysis" at bounding box center [274, 247] width 0 height 8
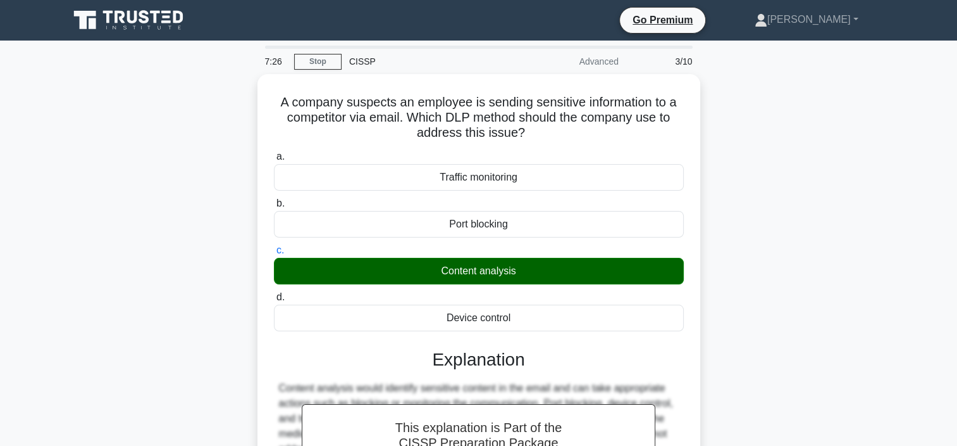
scroll to position [238, 0]
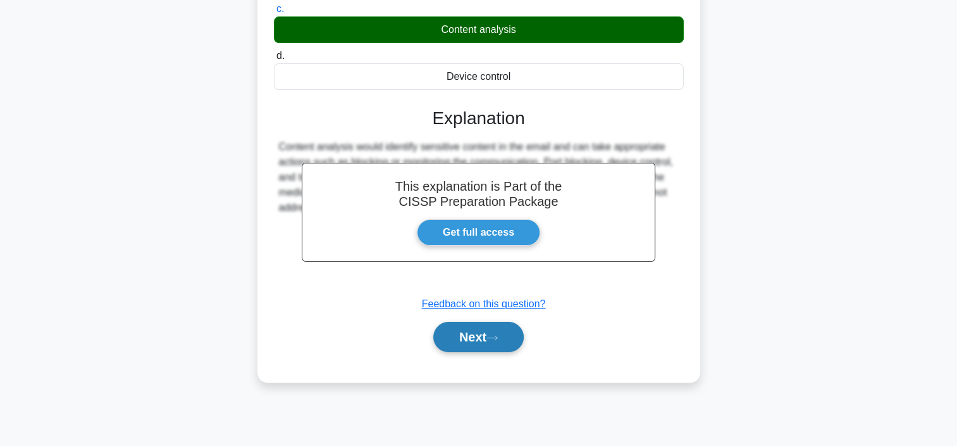
click at [489, 333] on button "Next" at bounding box center [478, 336] width 90 height 30
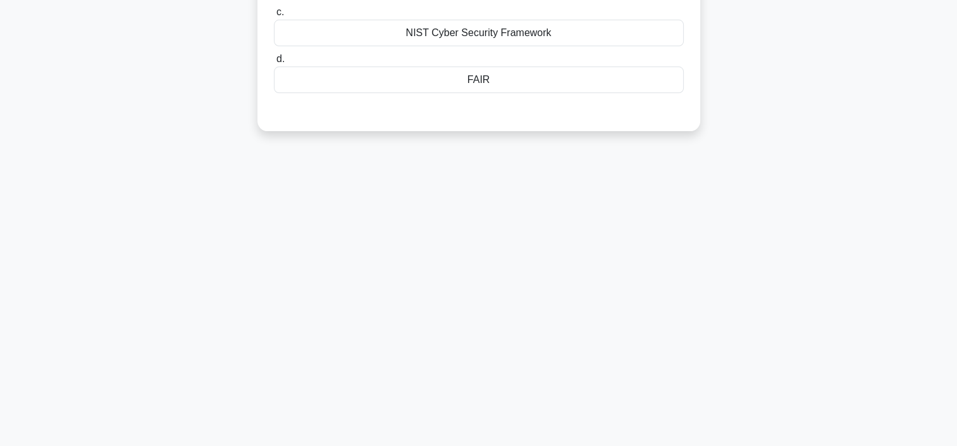
scroll to position [48, 0]
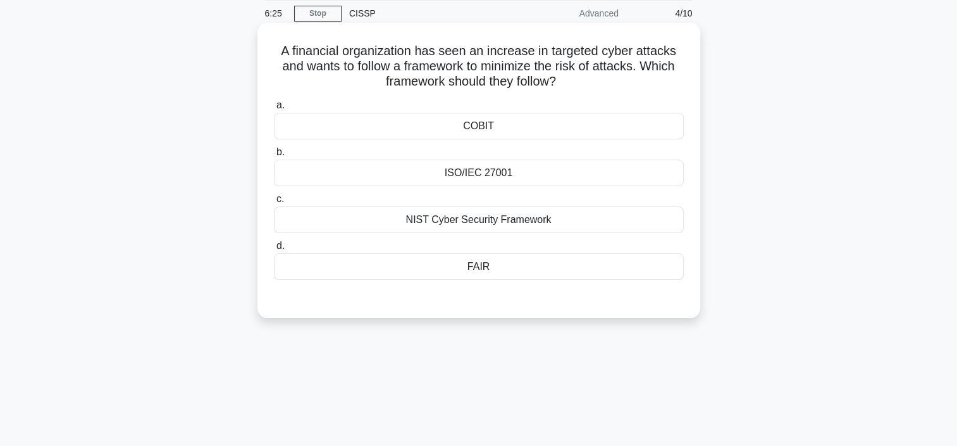
click at [459, 223] on div "NIST Cyber Security Framework" at bounding box center [479, 219] width 410 height 27
click at [274, 203] on input "c. NIST Cyber Security Framework" at bounding box center [274, 199] width 0 height 8
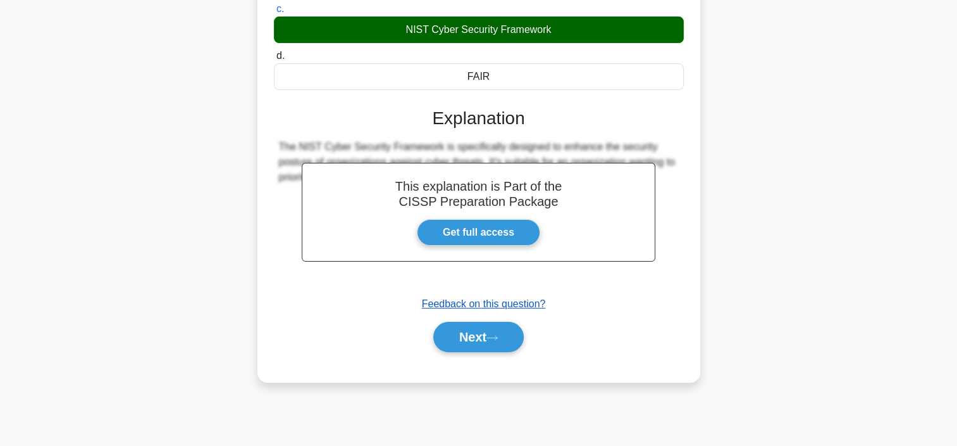
scroll to position [238, 0]
click at [498, 337] on icon at bounding box center [492, 337] width 11 height 7
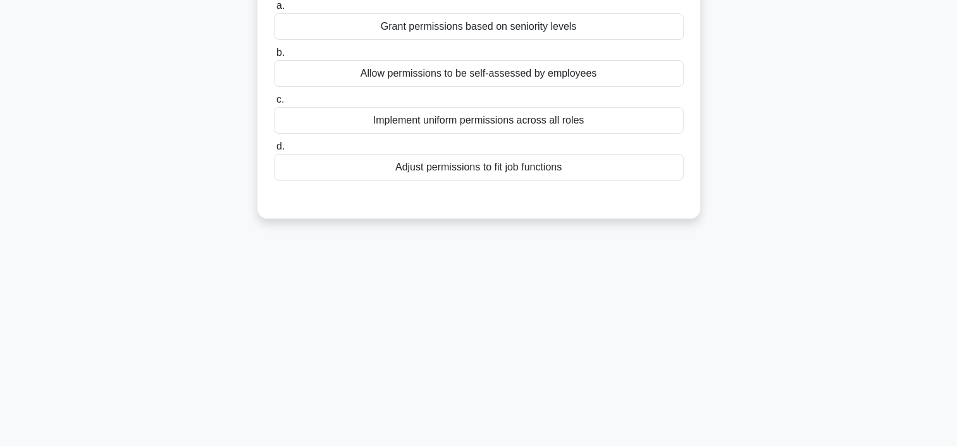
scroll to position [48, 0]
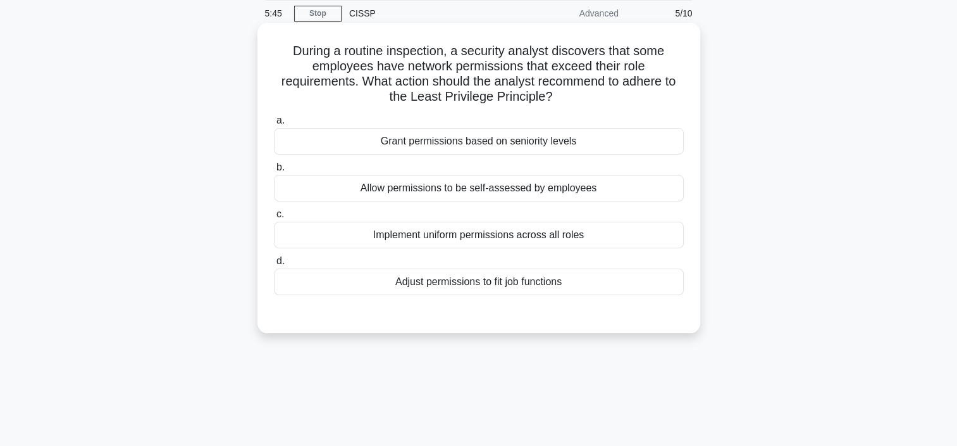
click at [508, 283] on div "Adjust permissions to fit job functions" at bounding box center [479, 281] width 410 height 27
click at [274, 265] on input "d. Adjust permissions to fit job functions" at bounding box center [274, 261] width 0 height 8
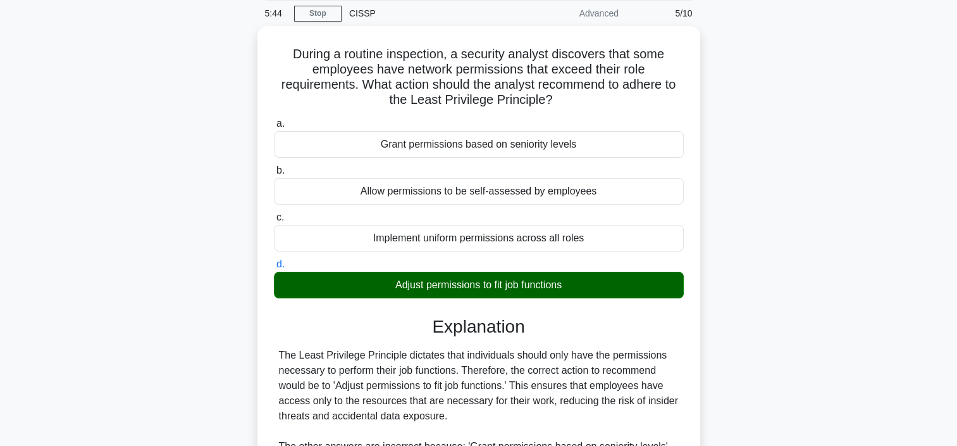
scroll to position [258, 0]
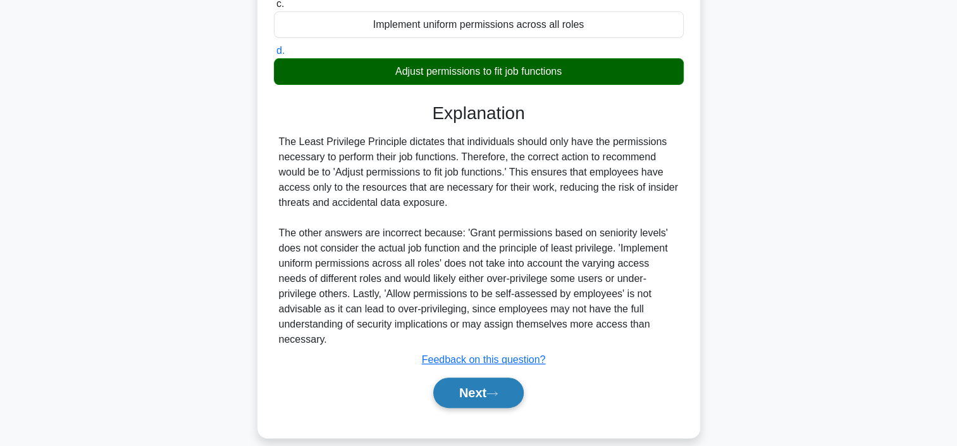
click at [464, 377] on button "Next" at bounding box center [478, 392] width 90 height 30
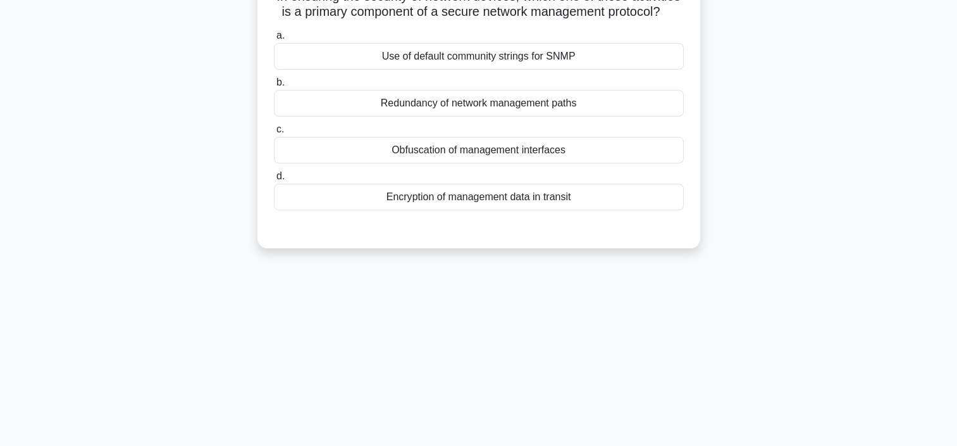
scroll to position [0, 0]
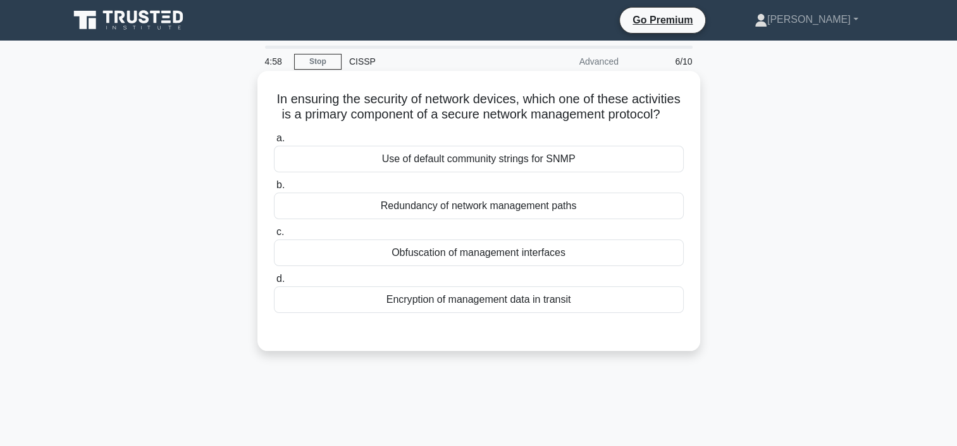
click at [521, 313] on div "Encryption of management data in transit" at bounding box center [479, 299] width 410 height 27
click at [274, 283] on input "d. Encryption of management data in transit" at bounding box center [274, 279] width 0 height 8
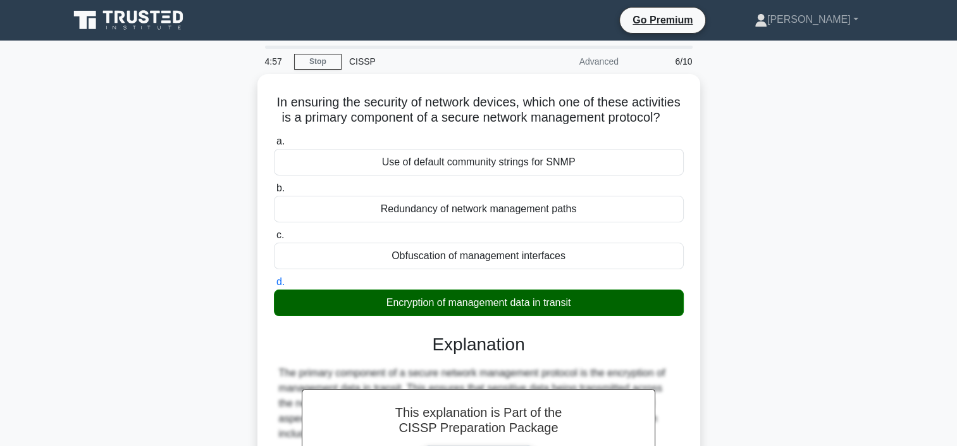
scroll to position [319, 0]
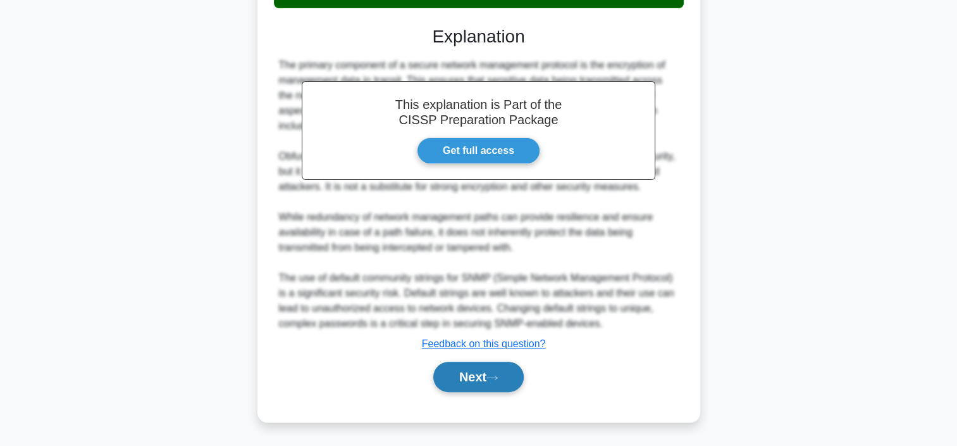
click at [487, 380] on button "Next" at bounding box center [478, 376] width 90 height 30
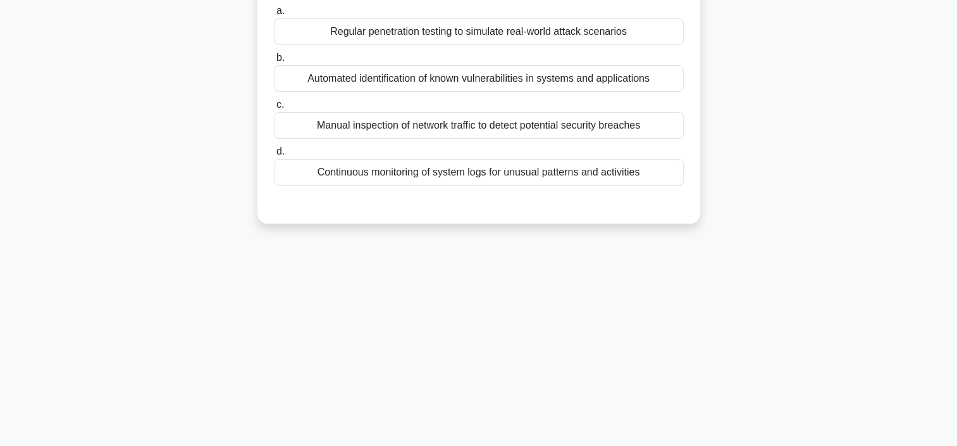
scroll to position [0, 0]
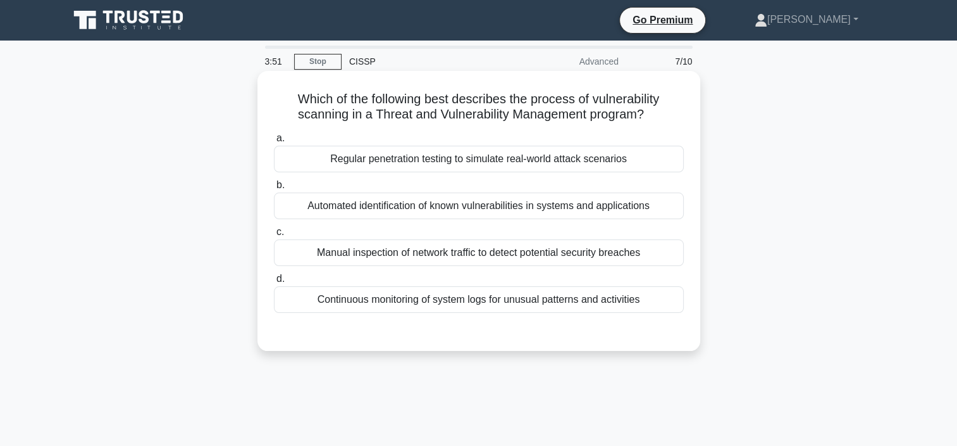
drag, startPoint x: 566, startPoint y: 208, endPoint x: 576, endPoint y: 208, distance: 10.8
click at [566, 208] on div "Automated identification of known vulnerabilities in systems and applications" at bounding box center [479, 205] width 410 height 27
click at [274, 189] on input "b. Automated identification of known vulnerabilities in systems and applications" at bounding box center [274, 185] width 0 height 8
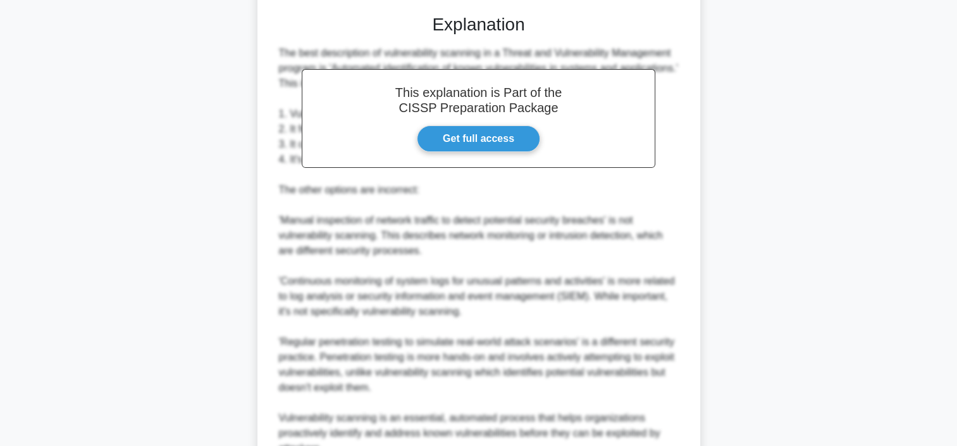
scroll to position [440, 0]
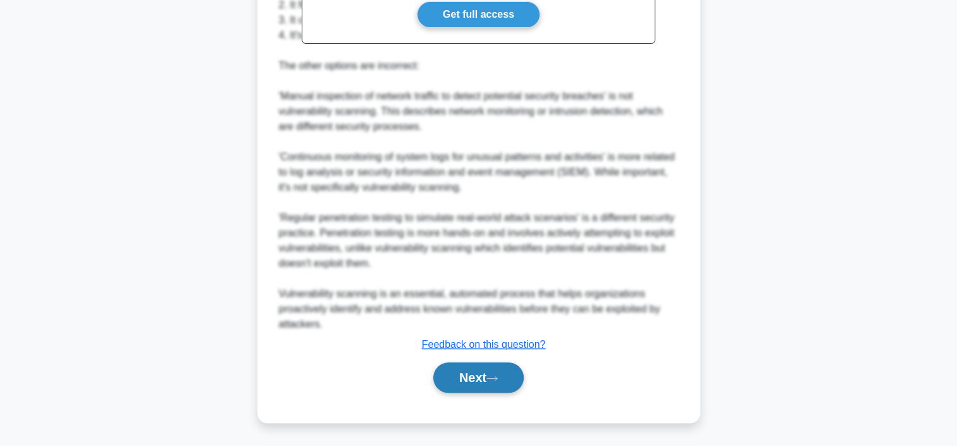
click at [451, 385] on button "Next" at bounding box center [478, 377] width 90 height 30
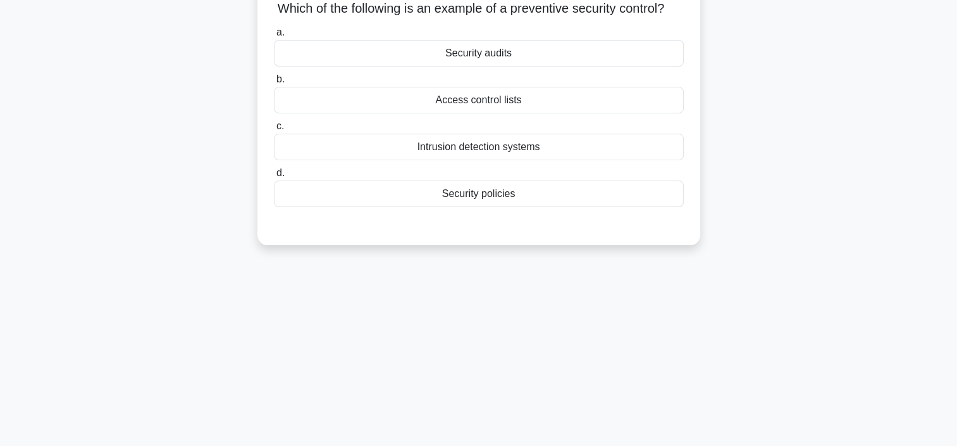
scroll to position [0, 0]
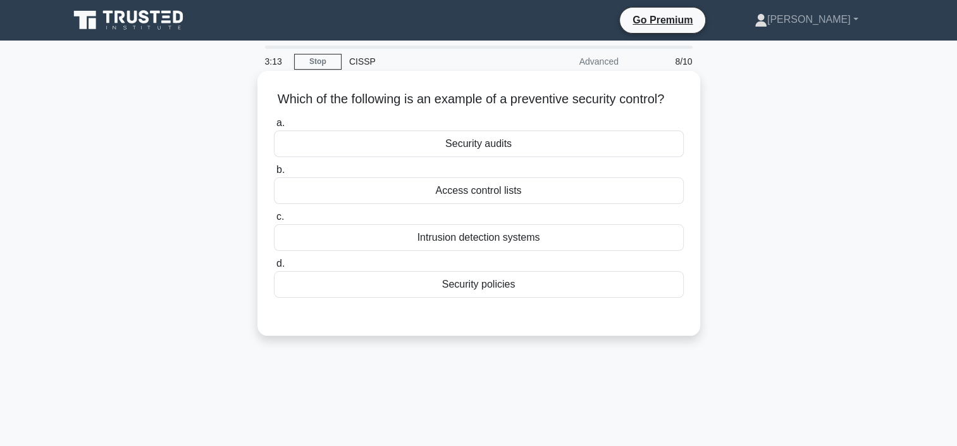
click at [480, 204] on div "Access control lists" at bounding box center [479, 190] width 410 height 27
click at [274, 174] on input "b. Access control lists" at bounding box center [274, 170] width 0 height 8
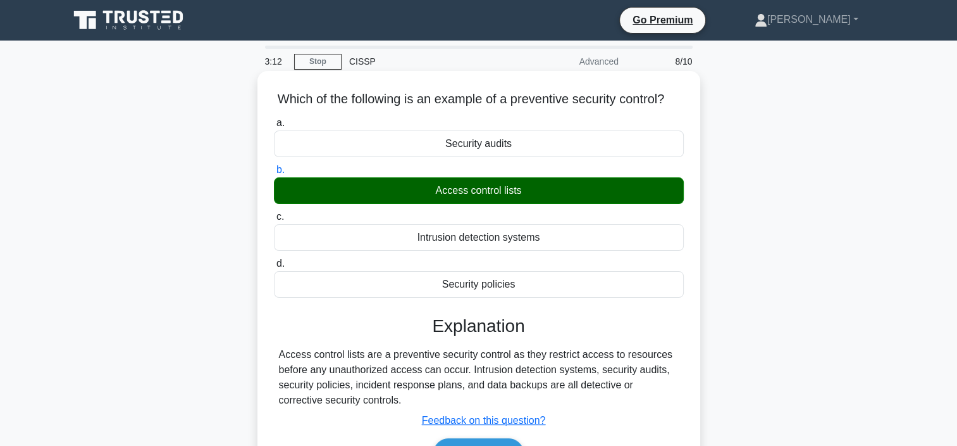
scroll to position [238, 0]
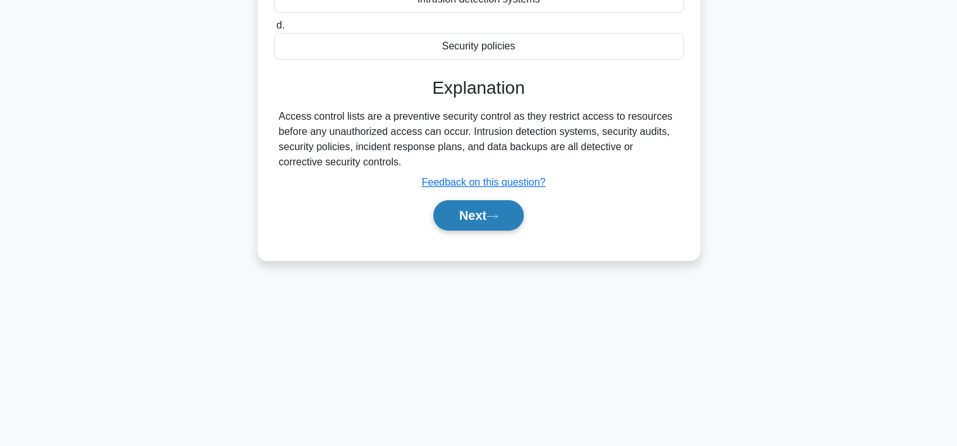
click at [474, 230] on button "Next" at bounding box center [478, 215] width 90 height 30
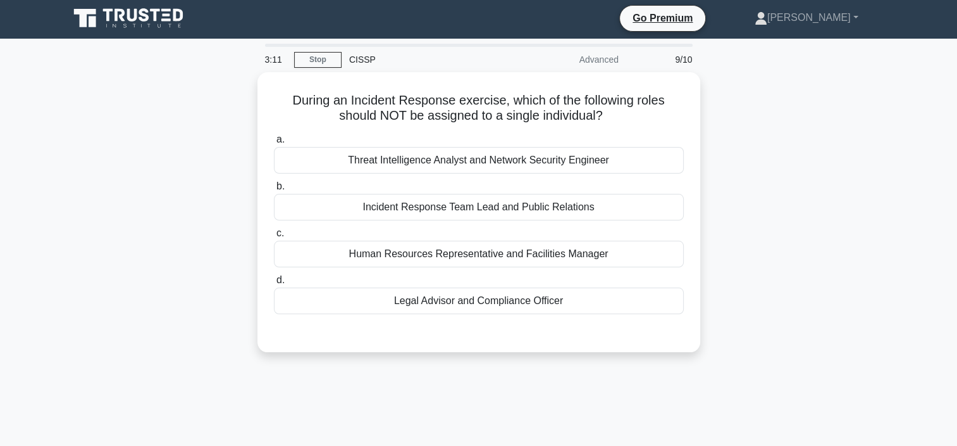
scroll to position [0, 0]
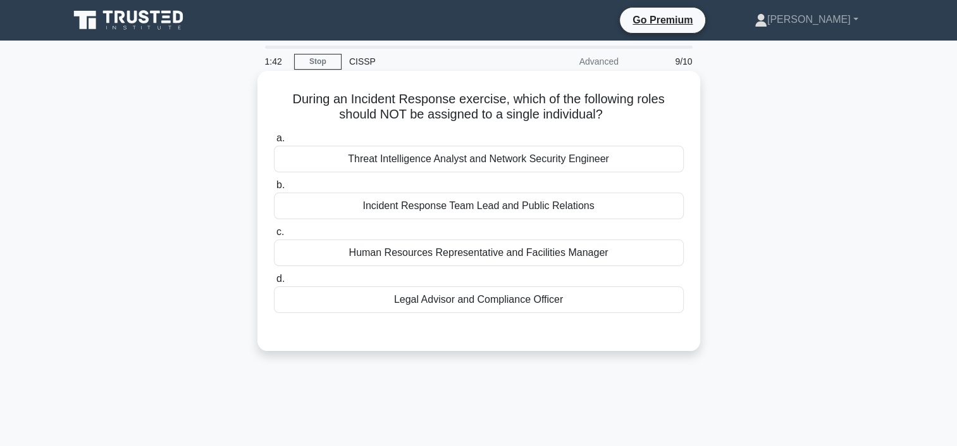
click at [494, 207] on div "Incident Response Team Lead and Public Relations" at bounding box center [479, 205] width 410 height 27
click at [274, 189] on input "b. Incident Response Team Lead and Public Relations" at bounding box center [274, 185] width 0 height 8
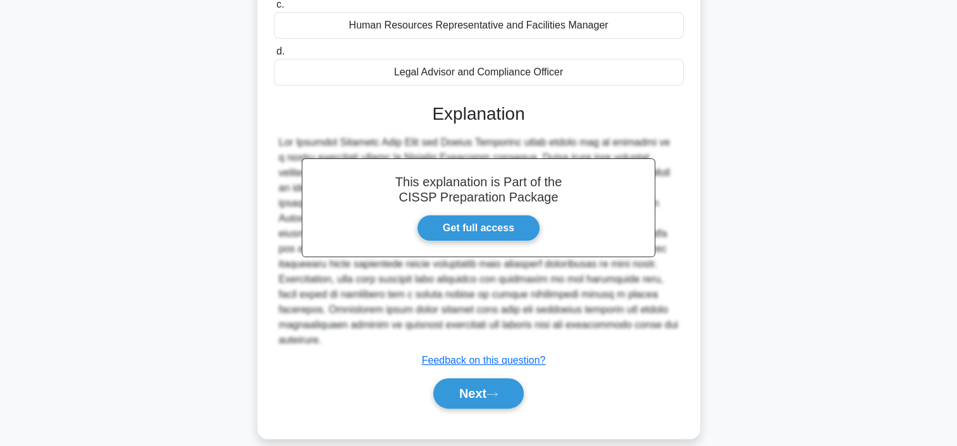
scroll to position [243, 0]
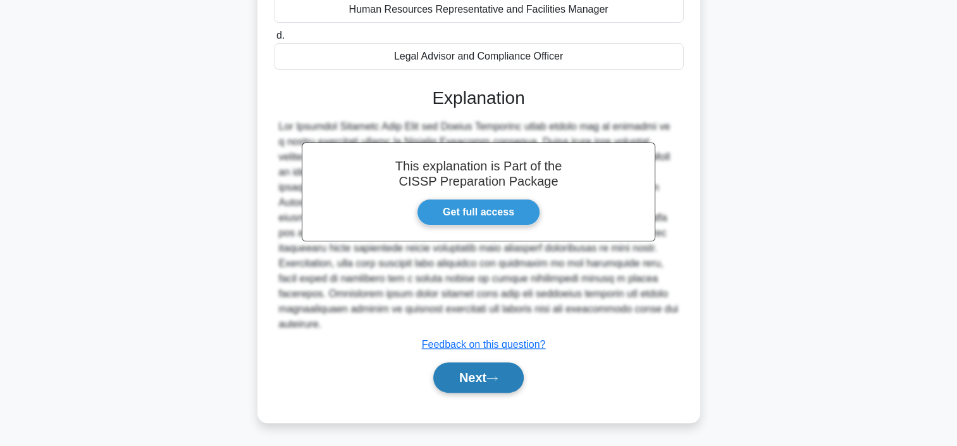
click at [467, 375] on button "Next" at bounding box center [478, 377] width 90 height 30
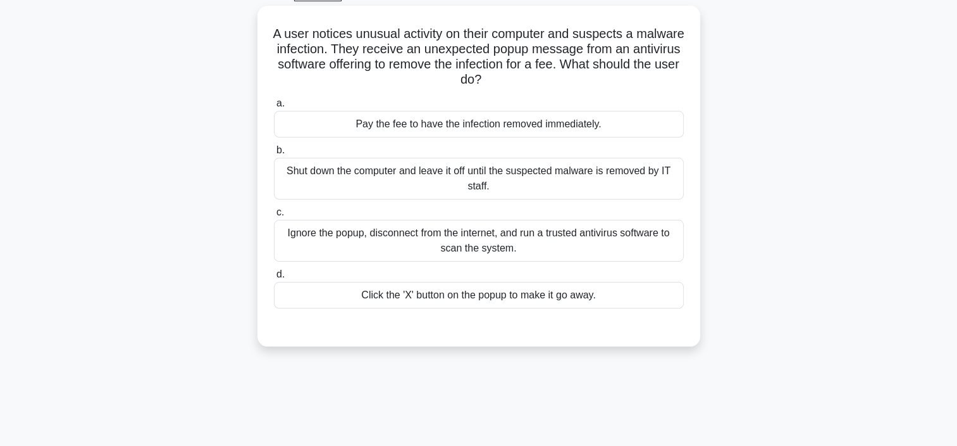
scroll to position [0, 0]
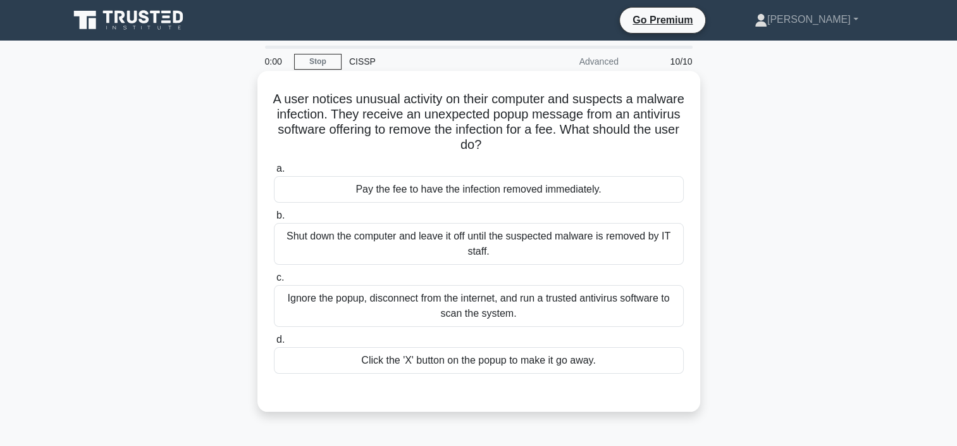
click at [501, 299] on div "Ignore the popup, disconnect from the internet, and run a trusted antivirus sof…" at bounding box center [479, 306] width 410 height 42
click at [274, 282] on input "c. Ignore the popup, disconnect from the internet, and run a trusted antivirus …" at bounding box center [274, 277] width 0 height 8
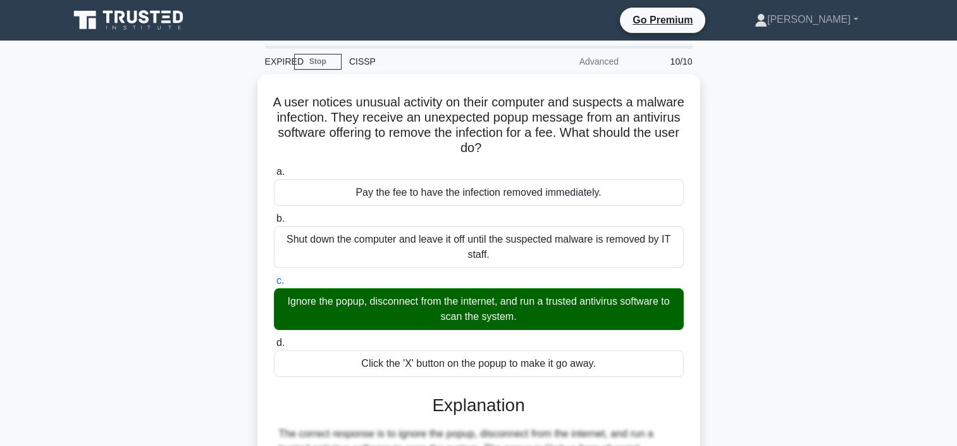
scroll to position [243, 0]
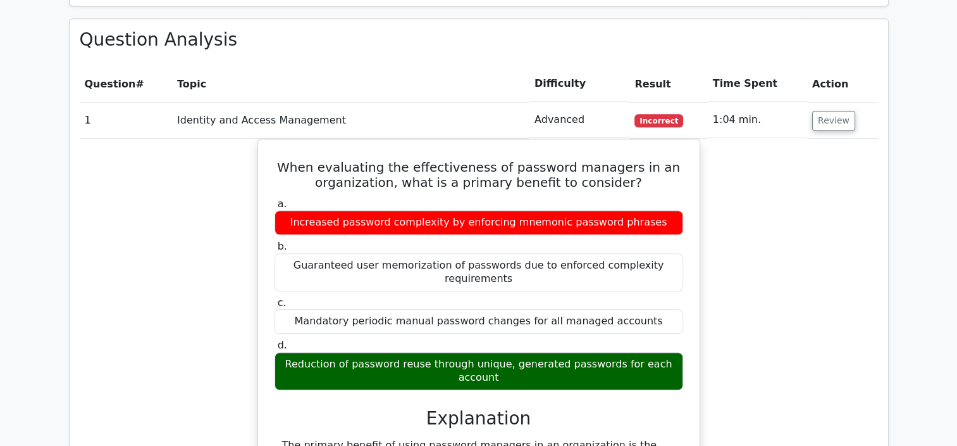
scroll to position [1013, 0]
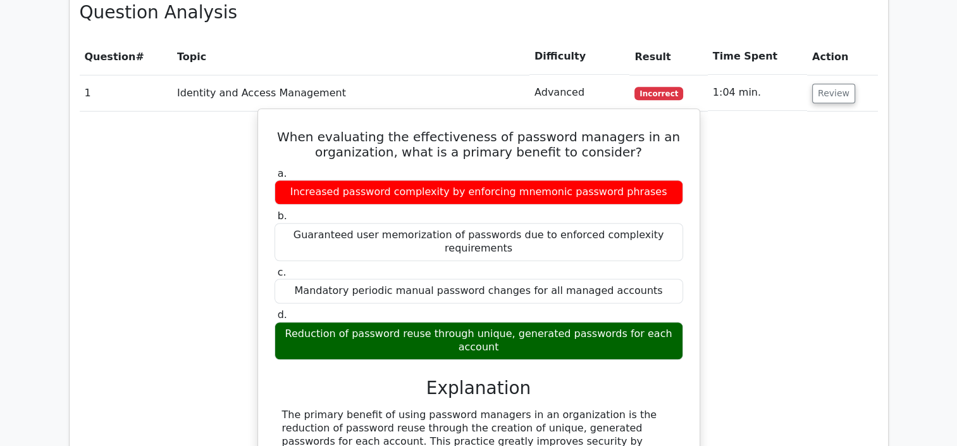
click at [549, 180] on div "Increased password complexity by enforcing mnemonic password phrases" at bounding box center [479, 192] width 409 height 25
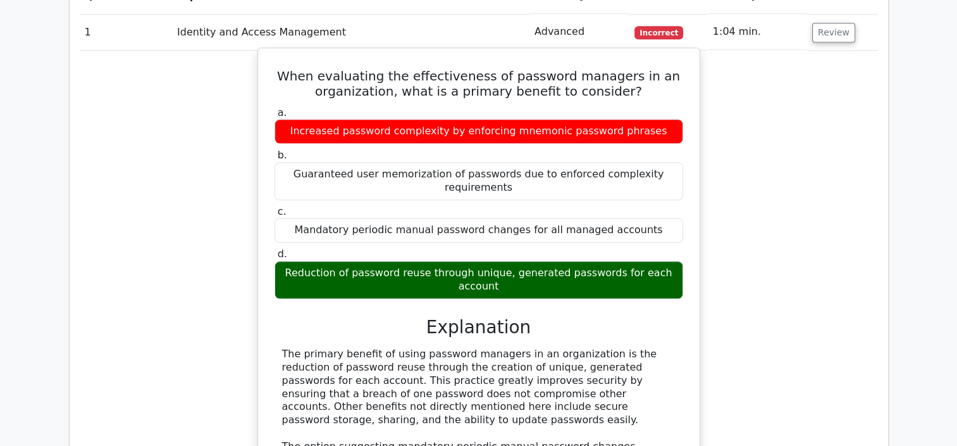
scroll to position [886, 0]
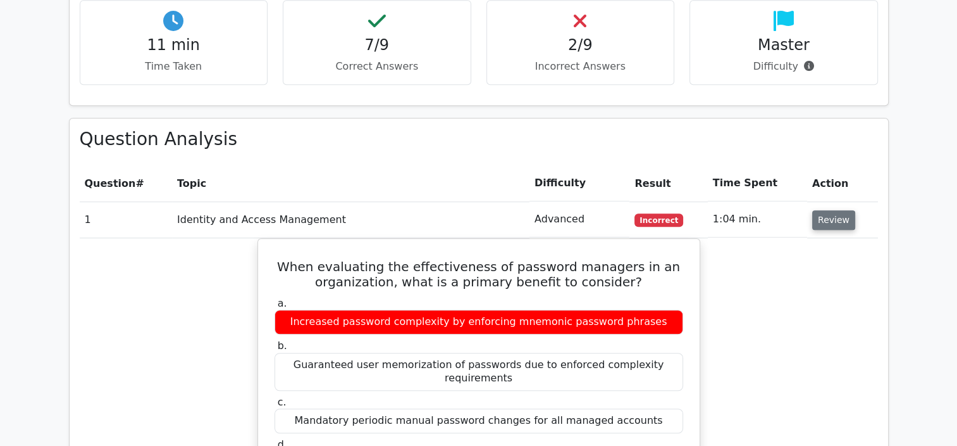
click at [823, 210] on button "Review" at bounding box center [834, 220] width 43 height 20
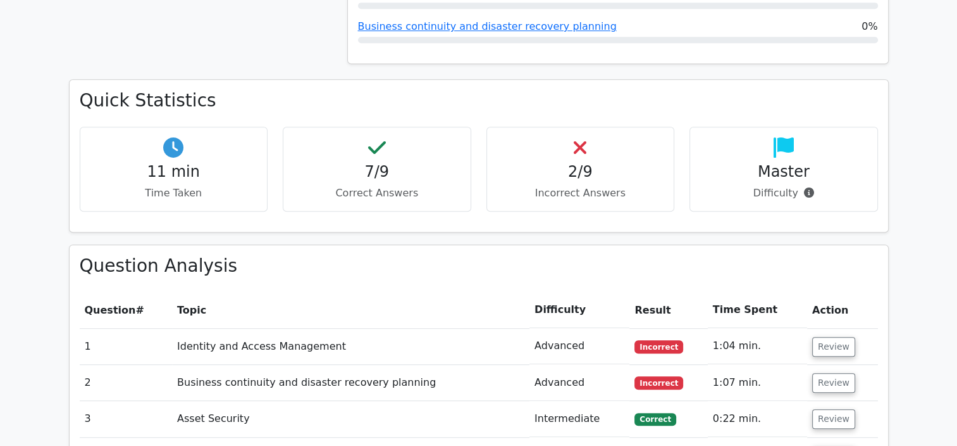
scroll to position [823, 0]
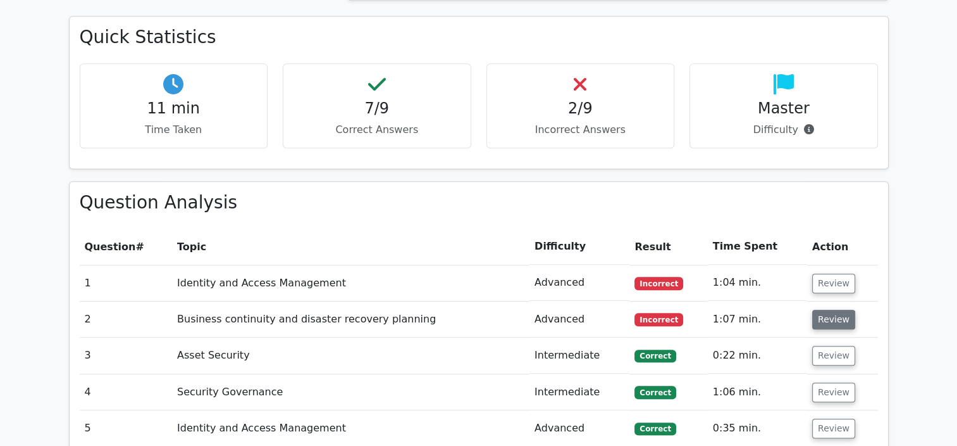
click at [831, 309] on button "Review" at bounding box center [834, 319] width 43 height 20
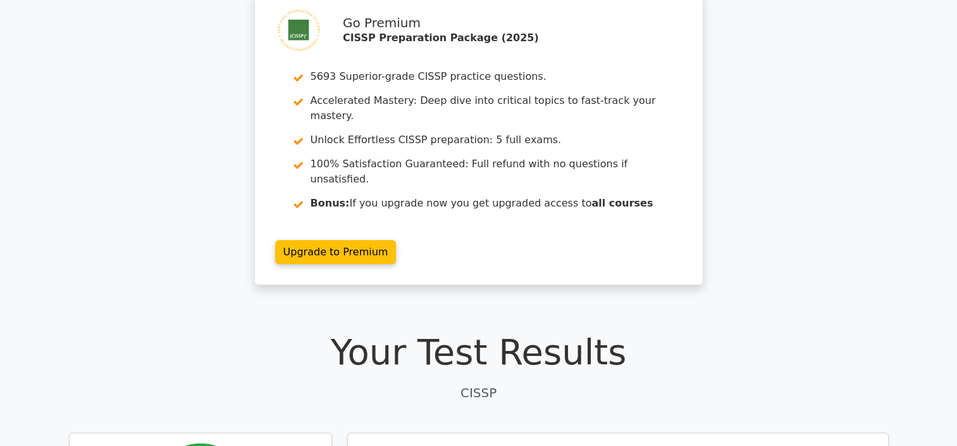
scroll to position [0, 0]
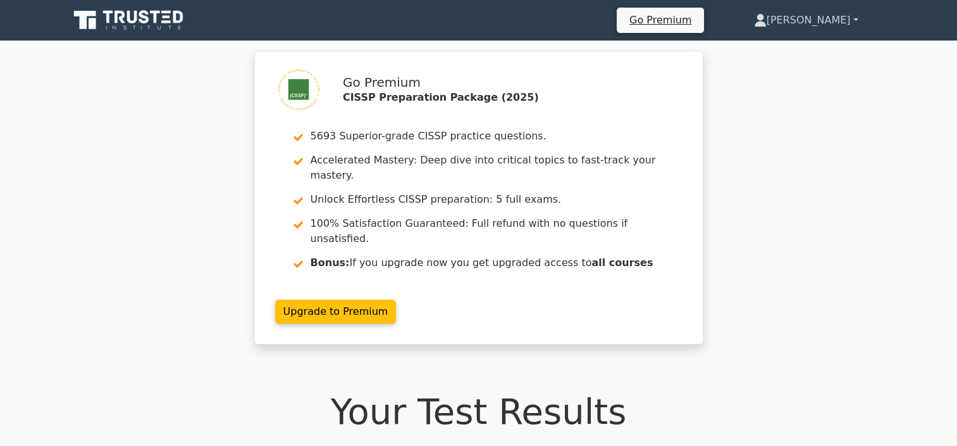
click at [858, 24] on link "[PERSON_NAME]" at bounding box center [806, 20] width 165 height 25
drag, startPoint x: 840, startPoint y: 53, endPoint x: 857, endPoint y: 54, distance: 16.5
click at [825, 52] on link "Profile" at bounding box center [775, 50] width 100 height 20
